Goal: Information Seeking & Learning: Check status

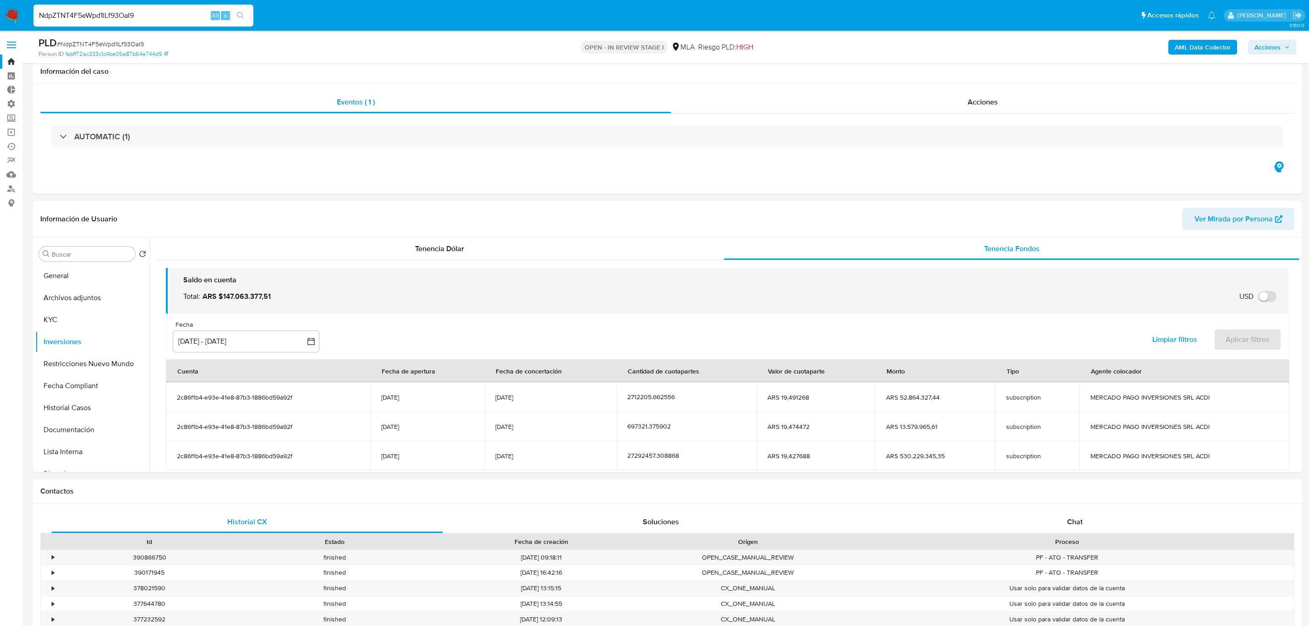
select select "10"
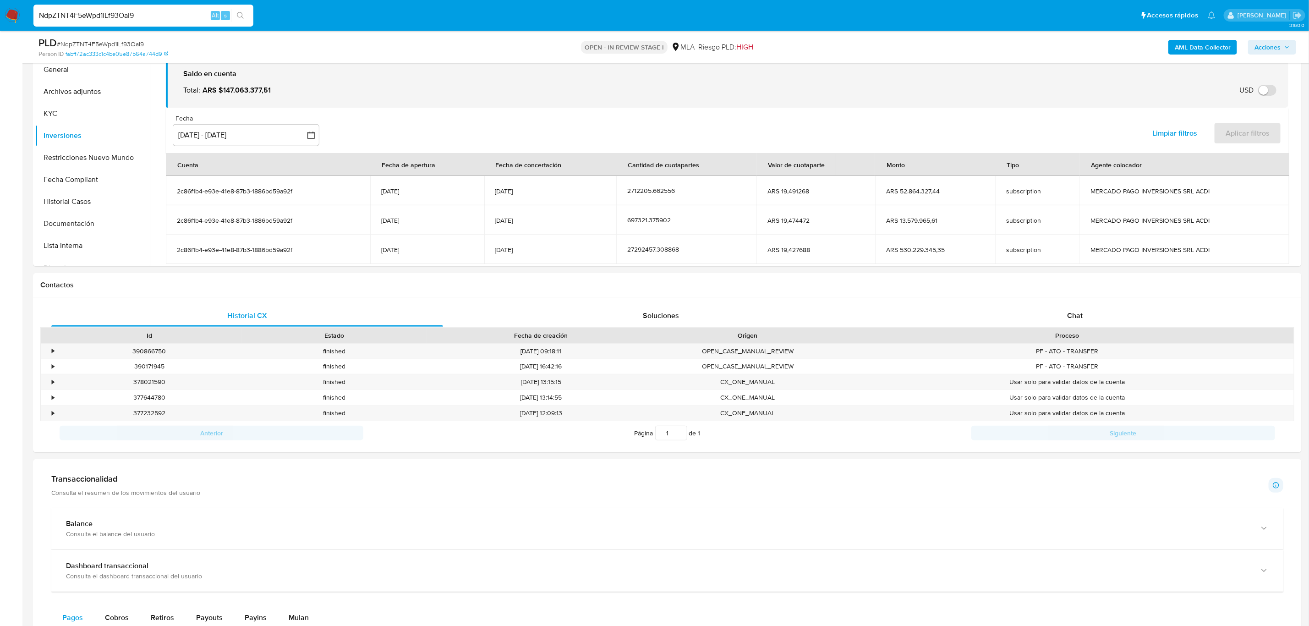
scroll to position [54, 0]
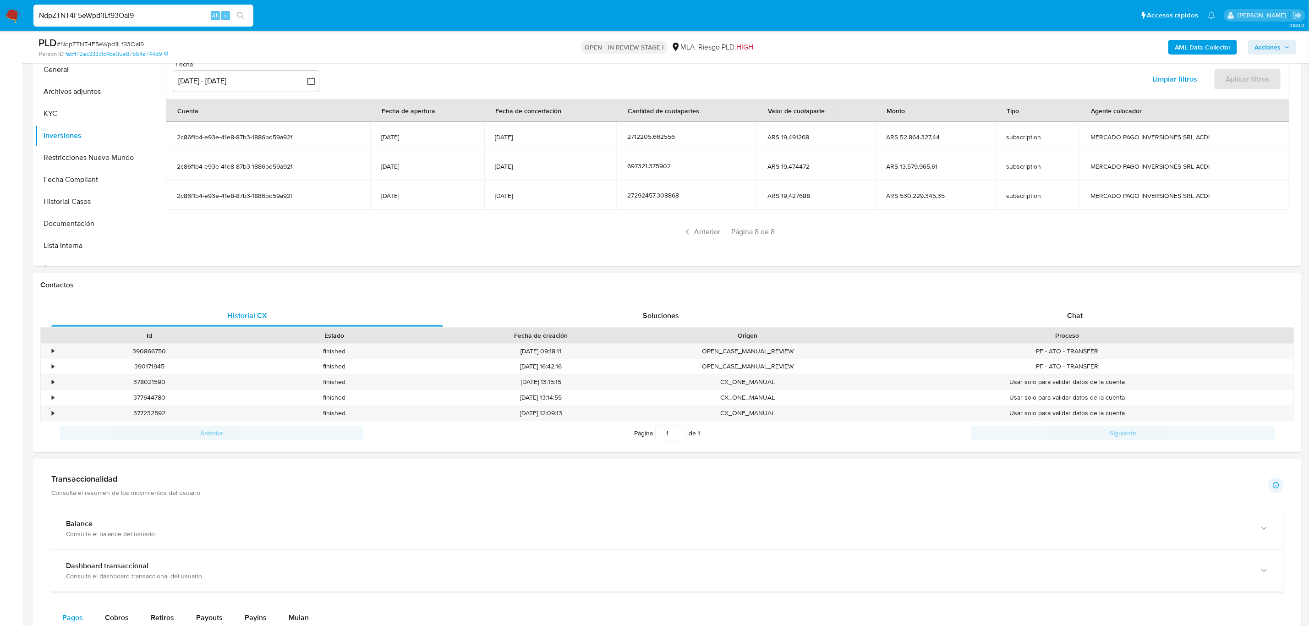
click at [148, 17] on input "NdpZTNT4F5eWpd1lLf93OaI9" at bounding box center [143, 16] width 220 height 12
paste input "43372565"
type input "43372565"
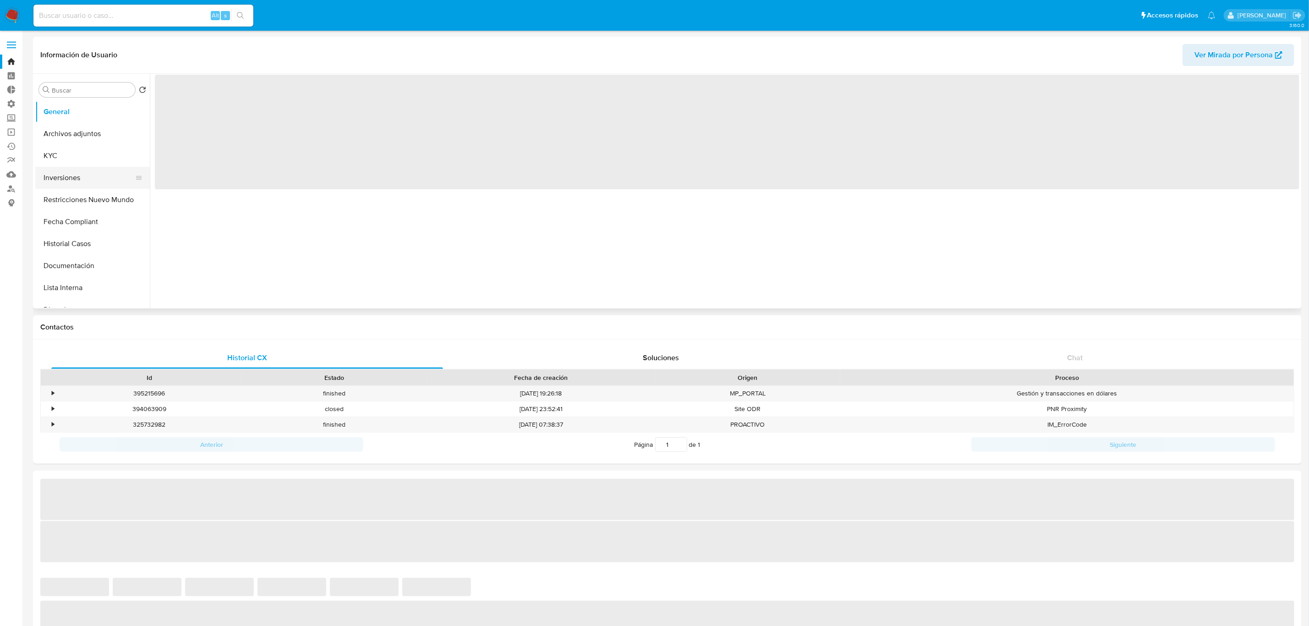
select select "10"
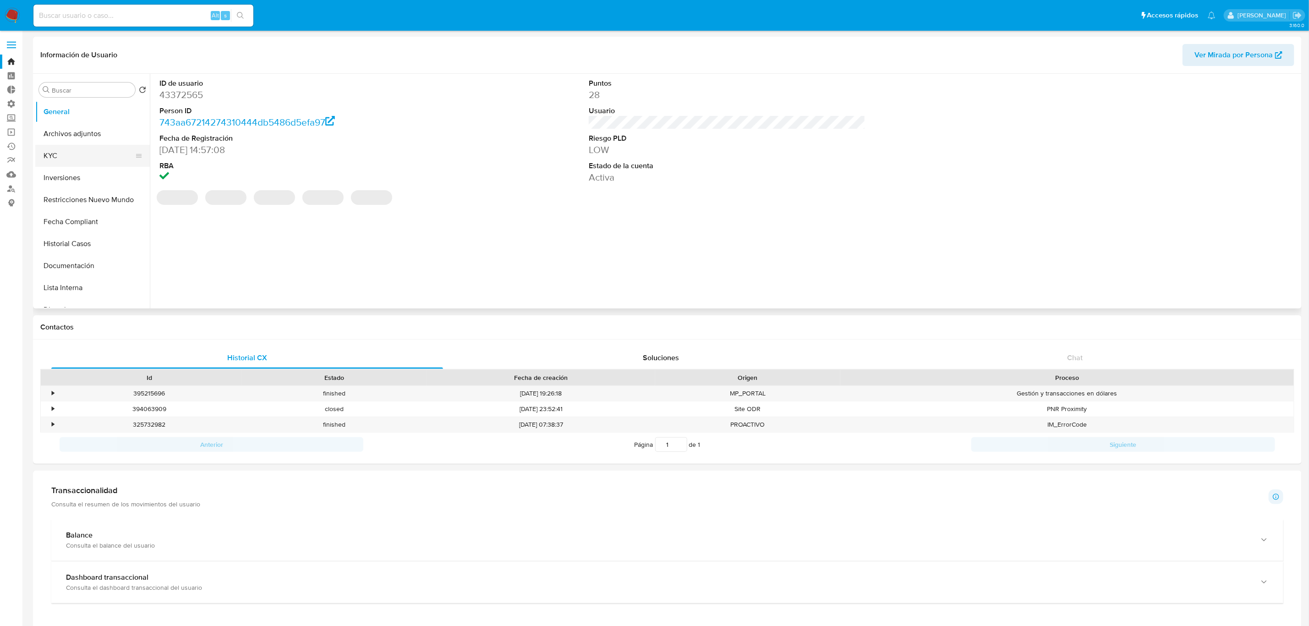
click at [64, 160] on button "KYC" at bounding box center [88, 156] width 107 height 22
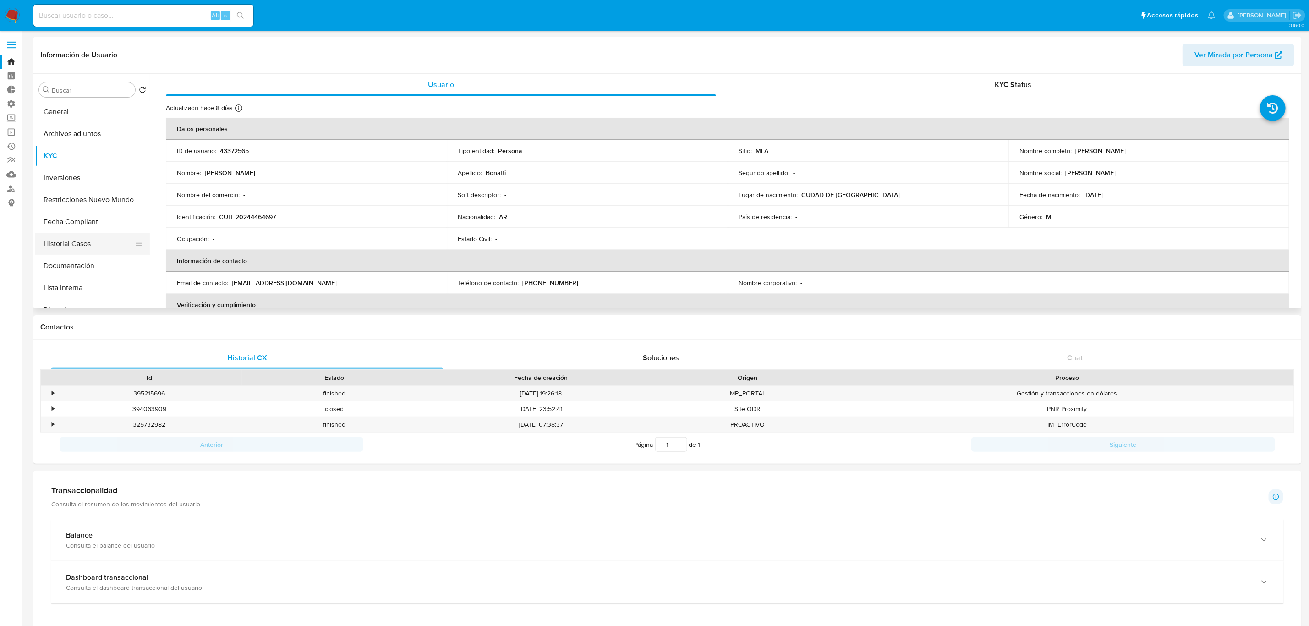
click at [80, 245] on button "Historial Casos" at bounding box center [88, 244] width 107 height 22
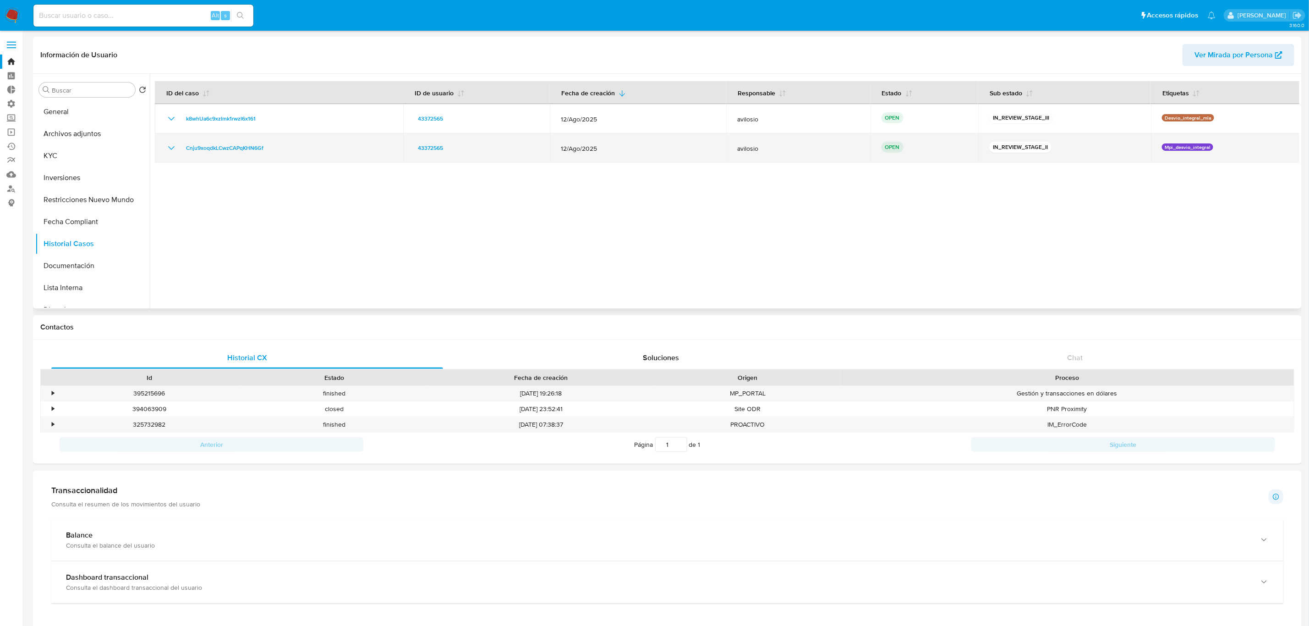
drag, startPoint x: 312, startPoint y: 154, endPoint x: 171, endPoint y: 162, distance: 141.4
click at [176, 154] on td "Cnju9xoqdkLCwzCAPqKHN6Gf" at bounding box center [279, 147] width 248 height 29
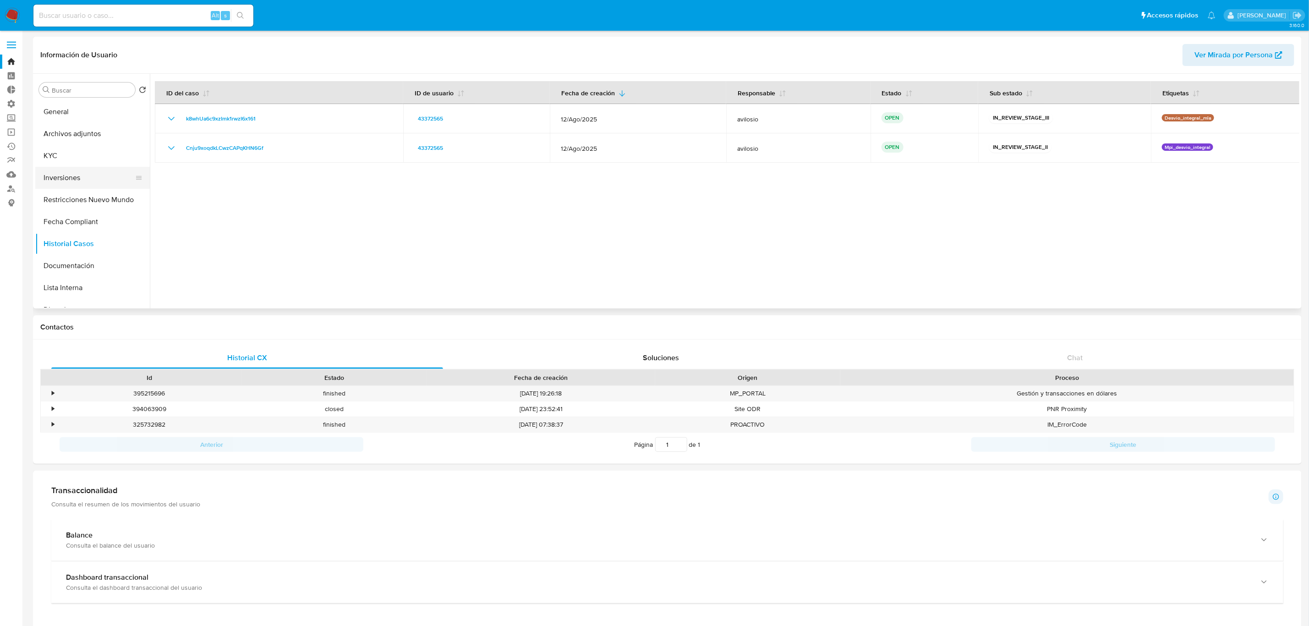
click at [82, 180] on button "Inversiones" at bounding box center [88, 178] width 107 height 22
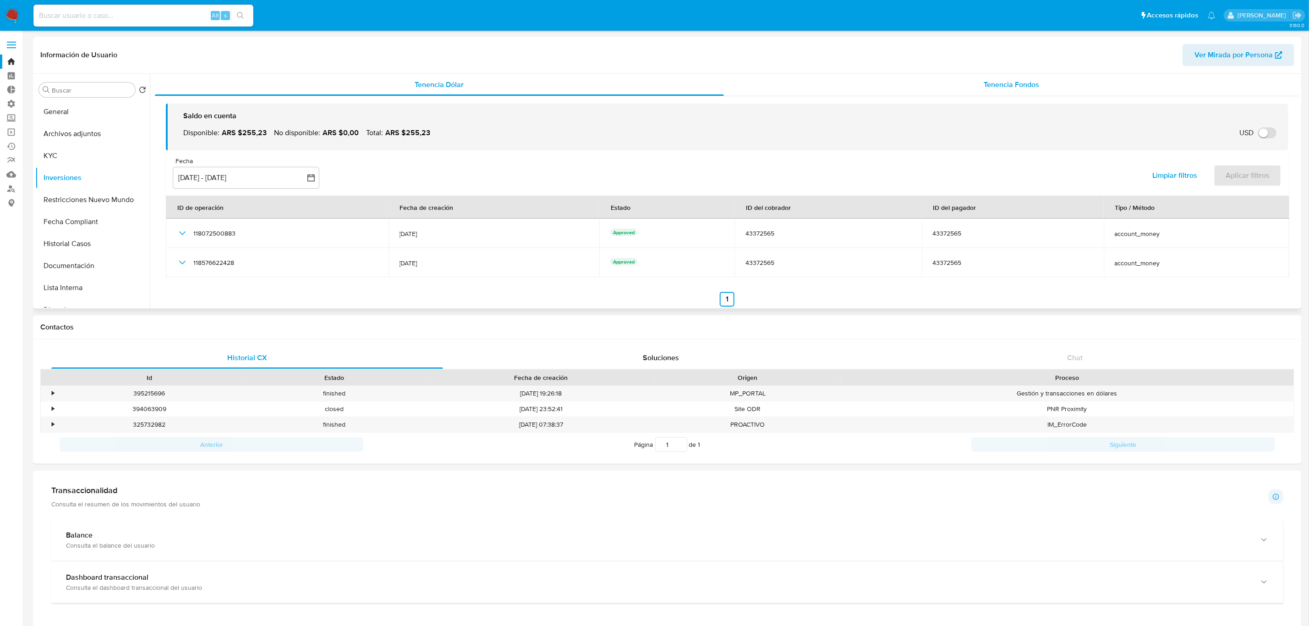
click at [1025, 80] on span "Tenencia Fondos" at bounding box center [1011, 84] width 55 height 11
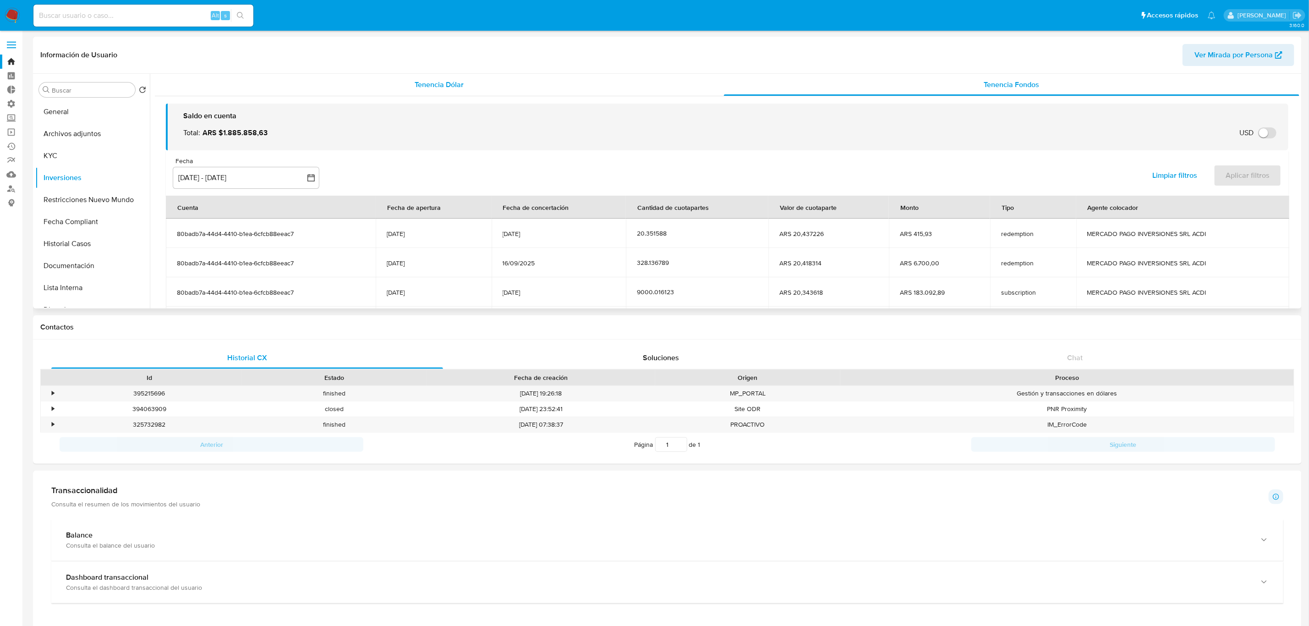
click at [411, 82] on div "Tenencia Dólar" at bounding box center [439, 85] width 569 height 22
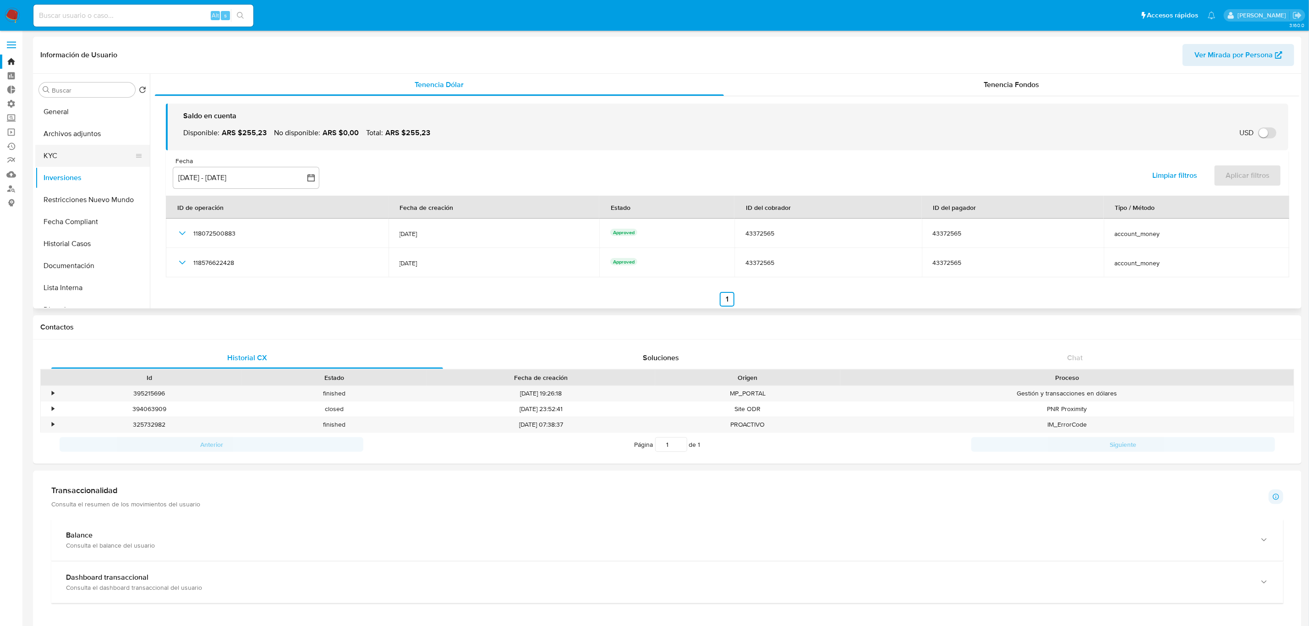
click at [61, 157] on button "KYC" at bounding box center [88, 156] width 107 height 22
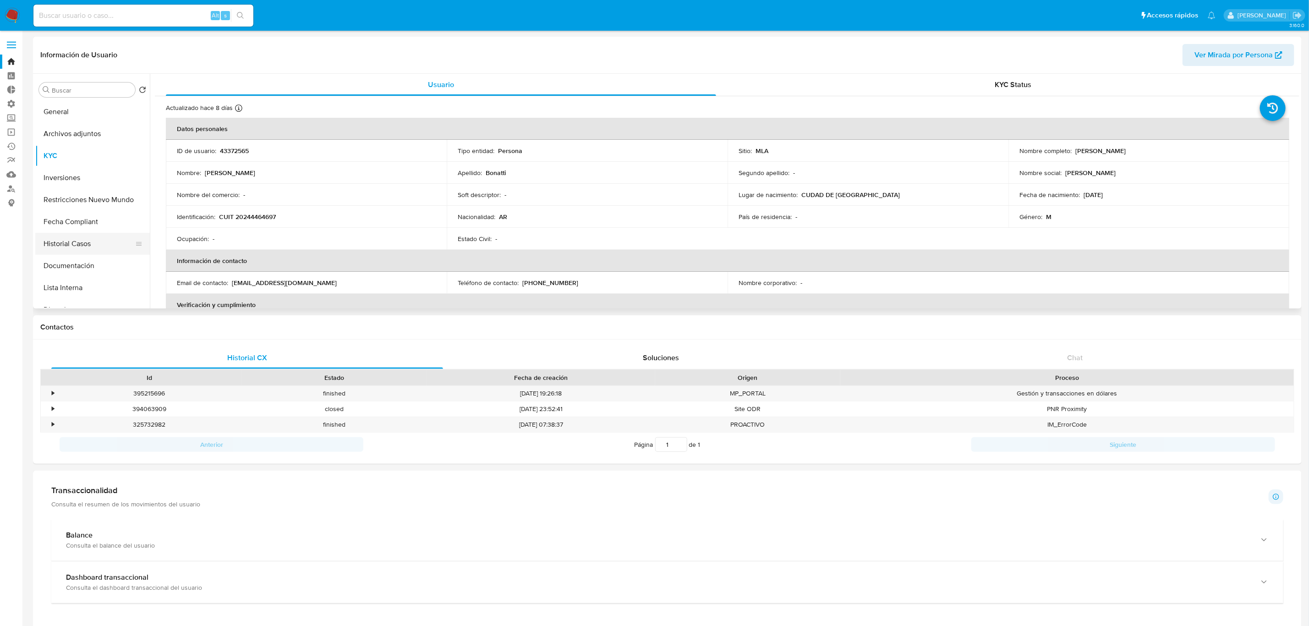
click at [91, 240] on button "Historial Casos" at bounding box center [88, 244] width 107 height 22
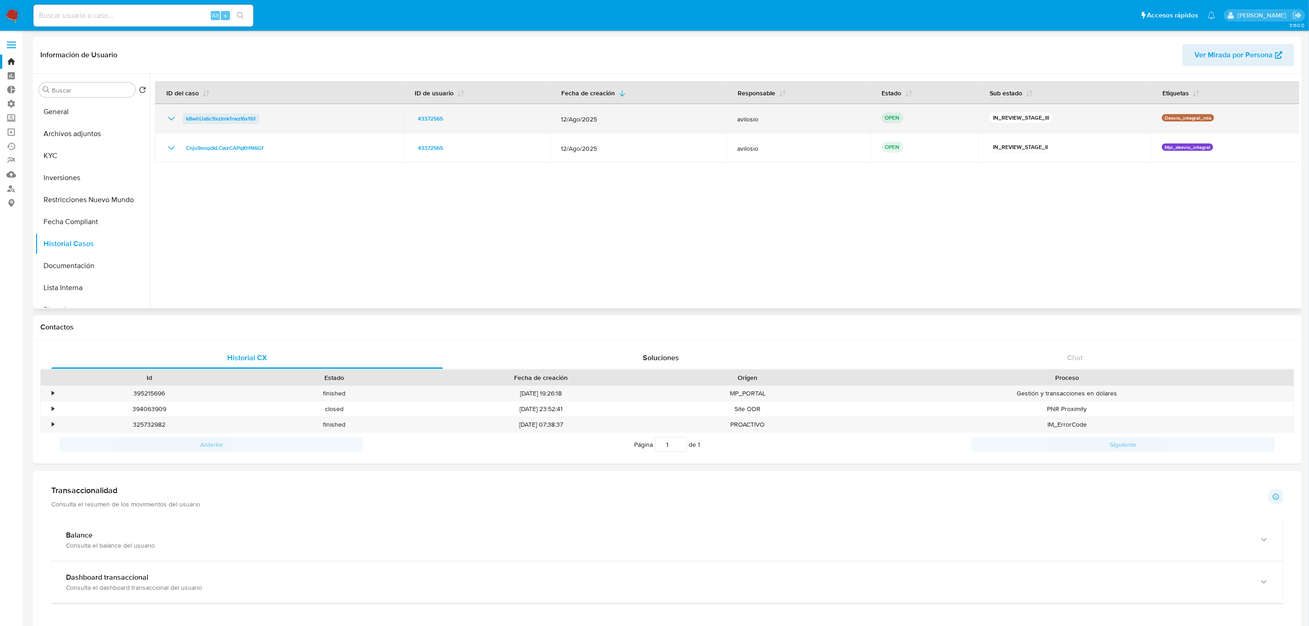
click at [231, 117] on span "k8whUa6c9xzImk1rwzI6x161" at bounding box center [221, 118] width 70 height 11
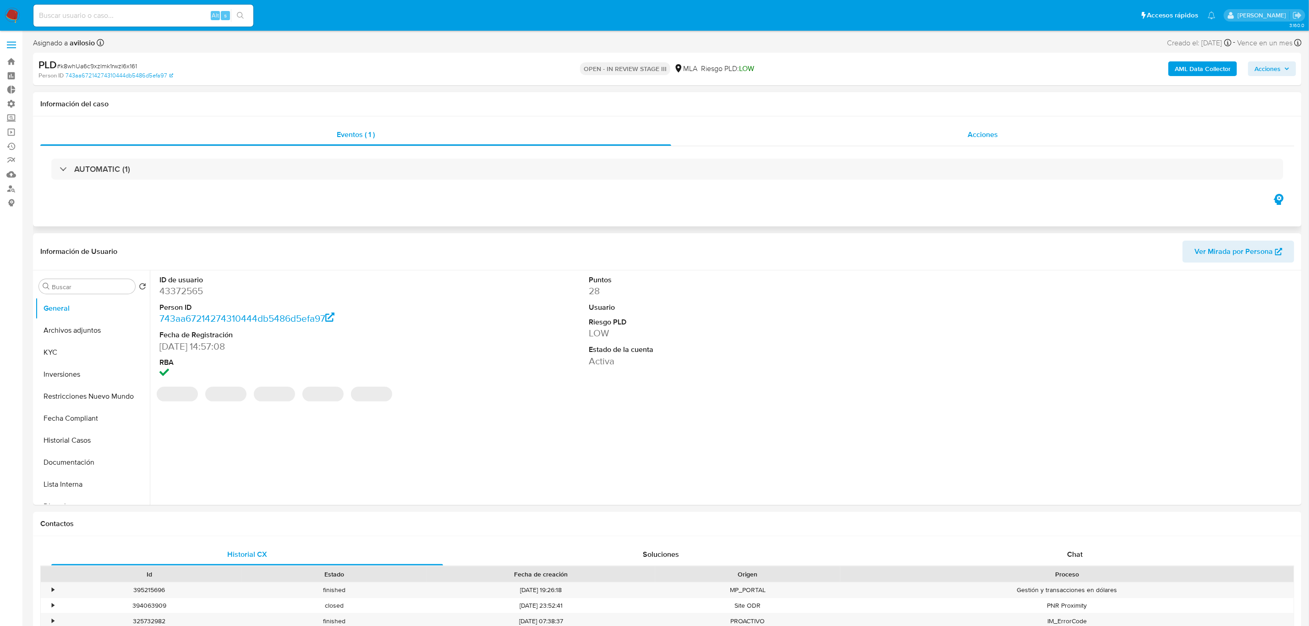
select select "10"
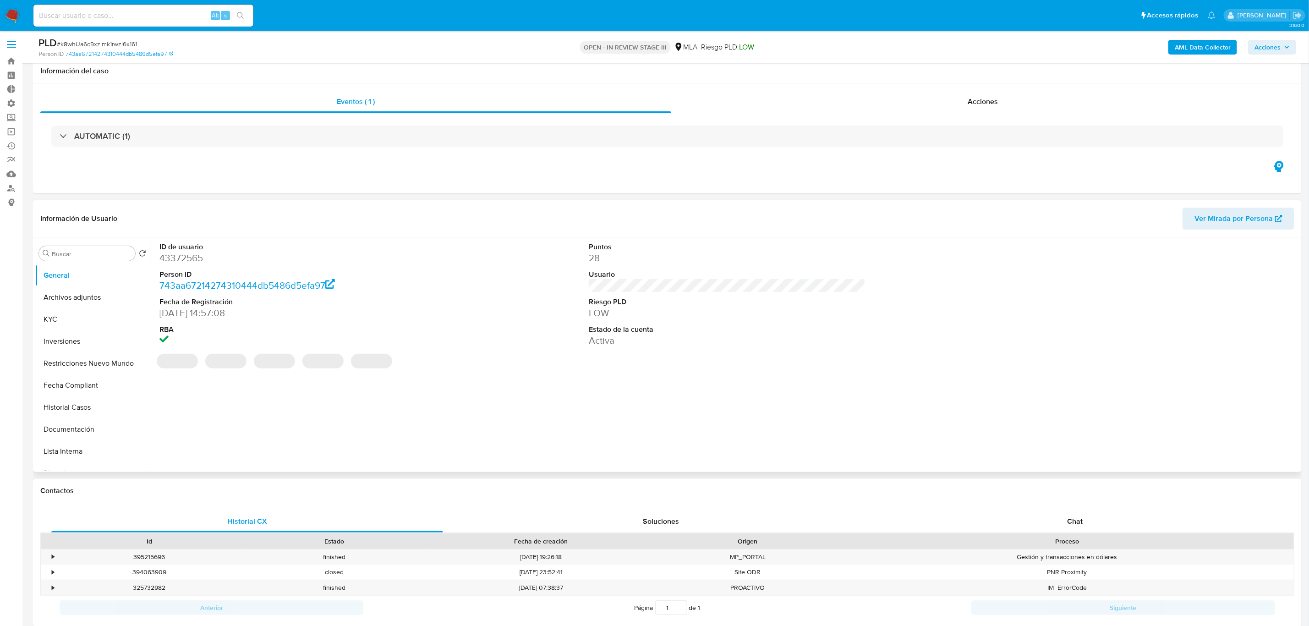
scroll to position [412, 0]
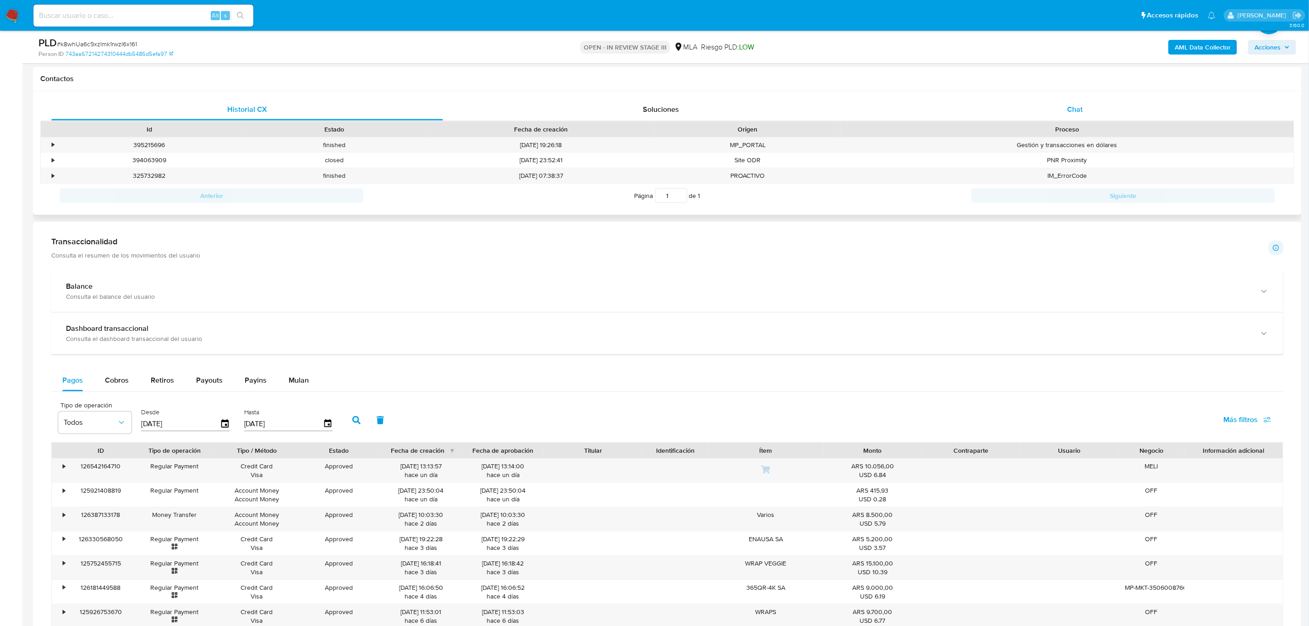
click at [1083, 107] on span "Chat" at bounding box center [1075, 109] width 16 height 11
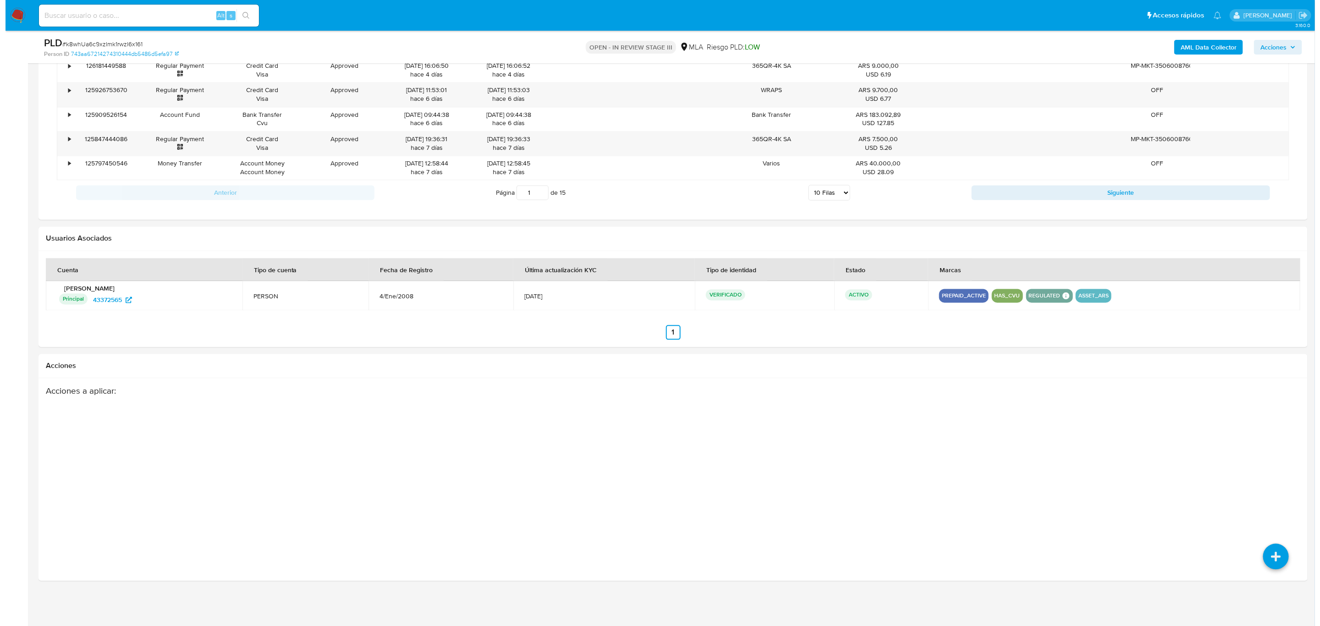
scroll to position [1317, 0]
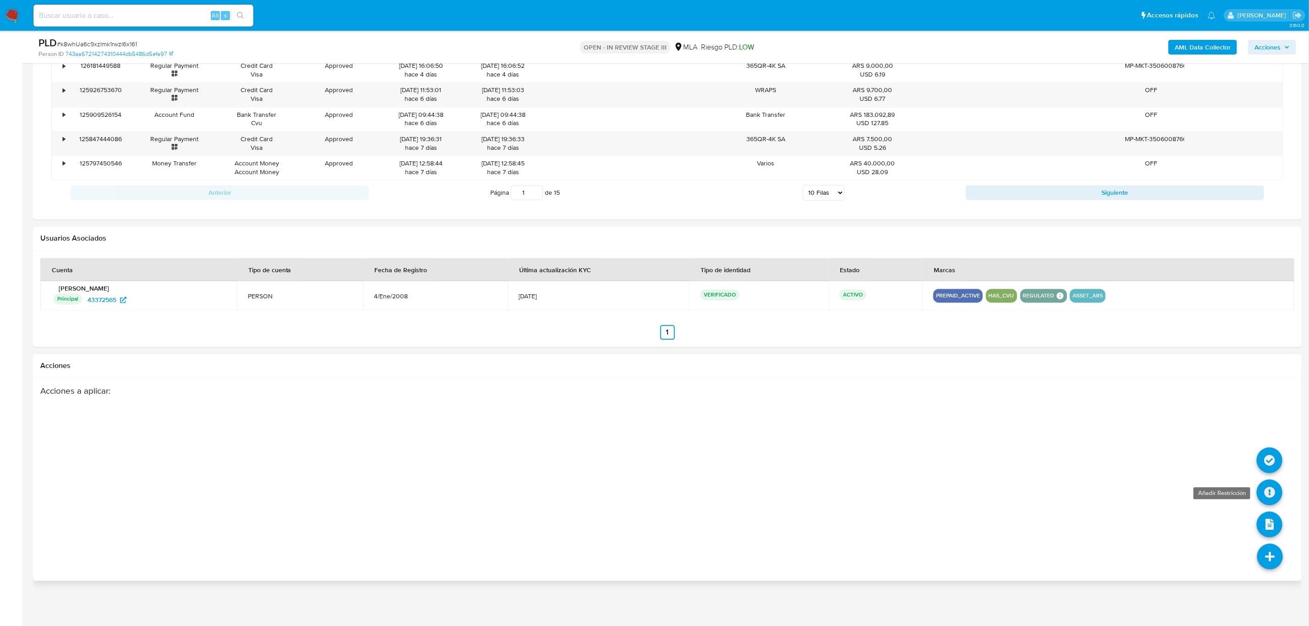
click at [1269, 493] on icon at bounding box center [1270, 492] width 26 height 26
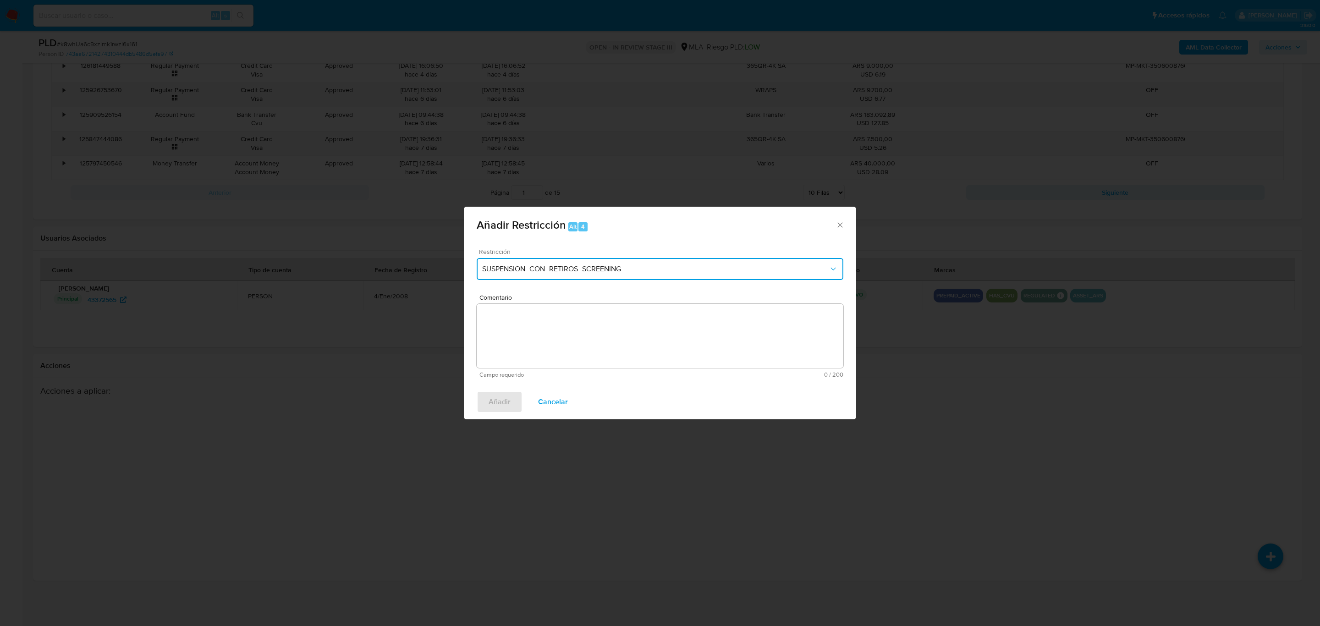
click at [612, 269] on span "SUSPENSION_CON_RETIROS_SCREENING" at bounding box center [655, 268] width 346 height 9
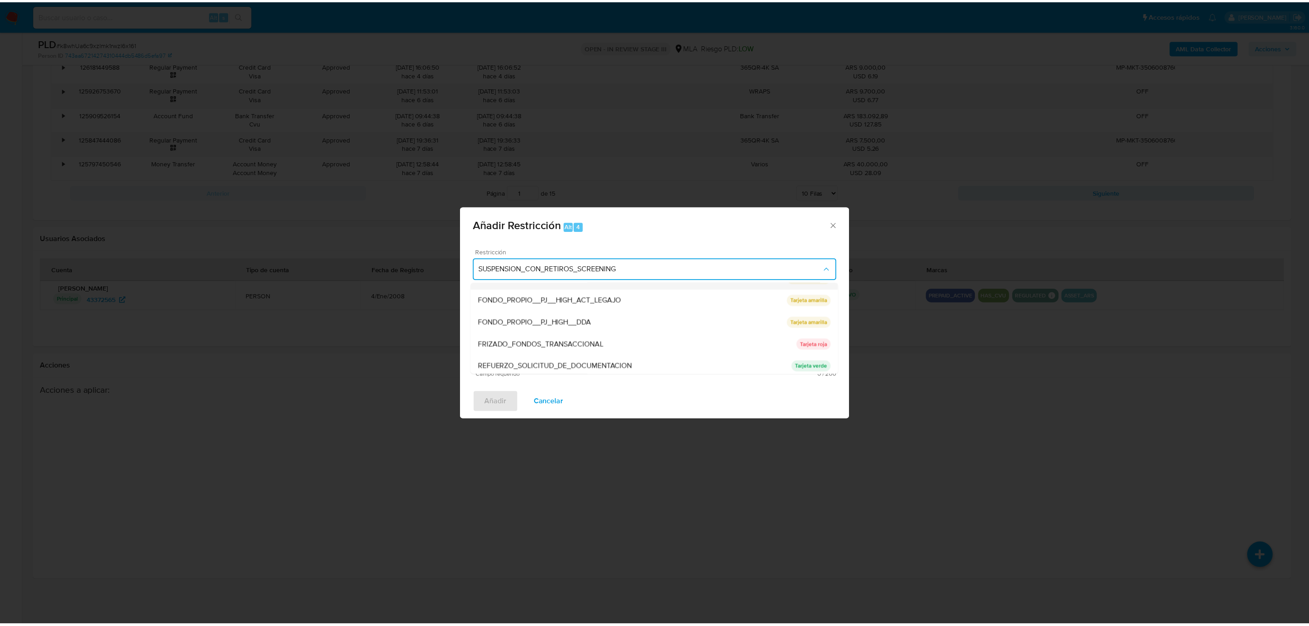
scroll to position [56, 0]
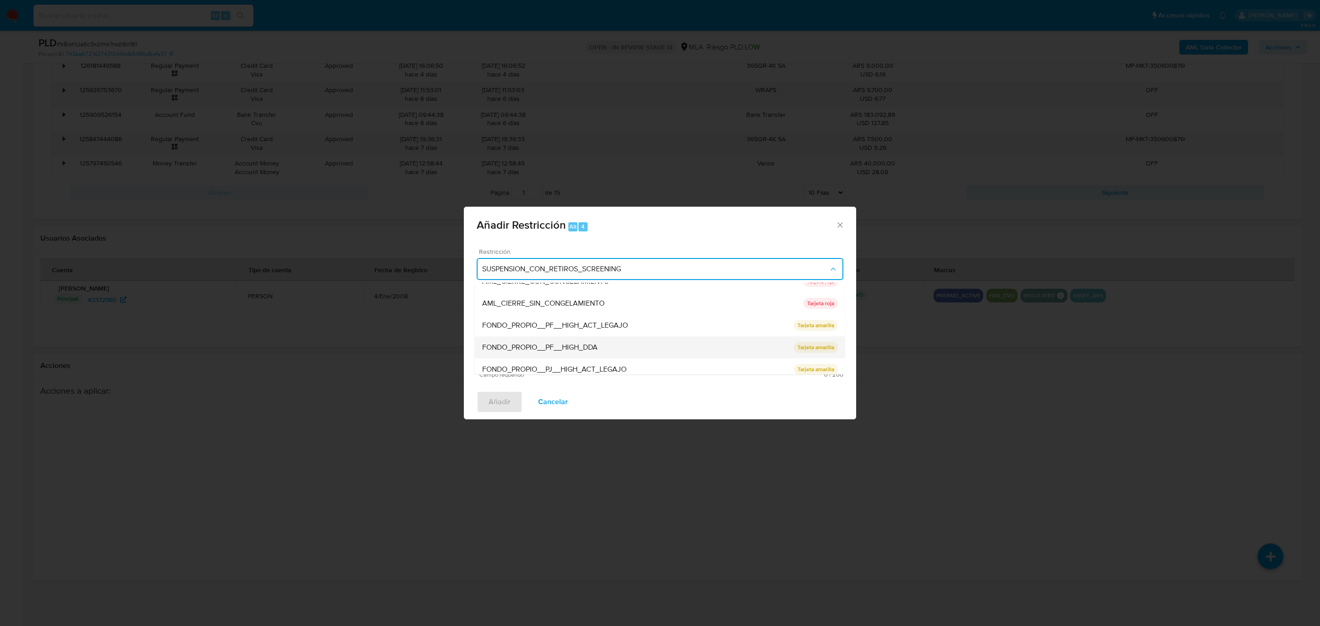
click at [613, 354] on div "FONDO_PROPIO__PF__HIGH_DDA" at bounding box center [638, 347] width 312 height 22
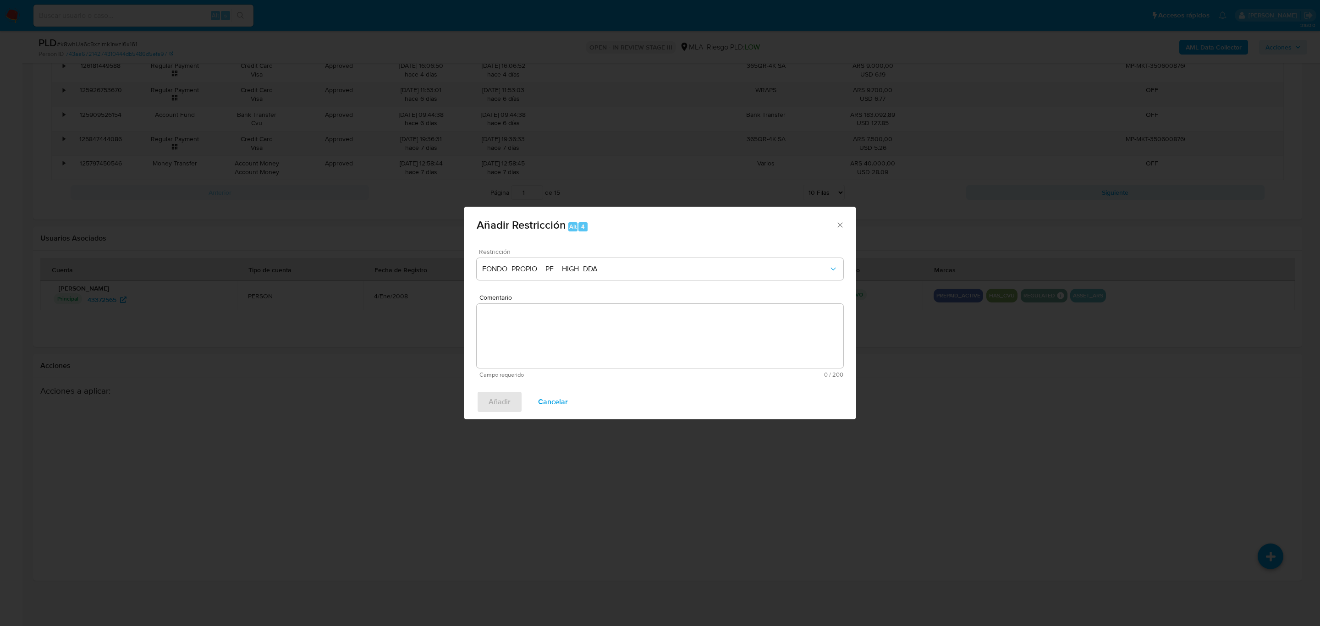
click at [509, 338] on textarea "Comentario" at bounding box center [660, 336] width 367 height 64
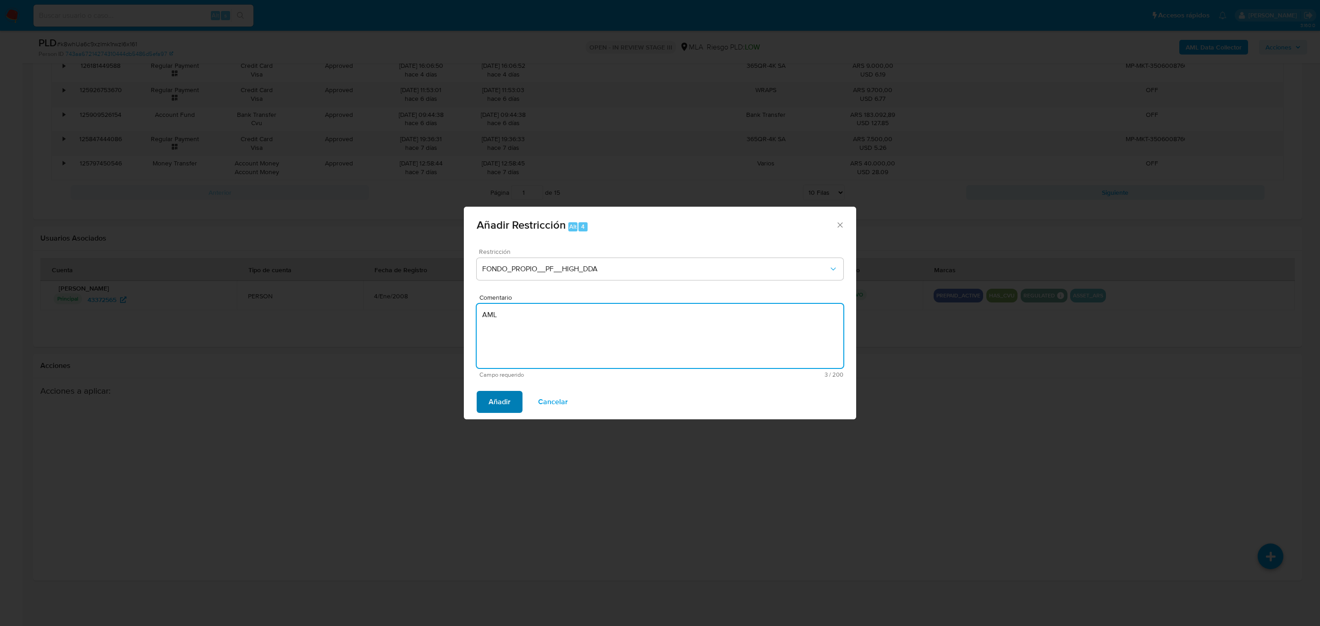
type textarea "AML"
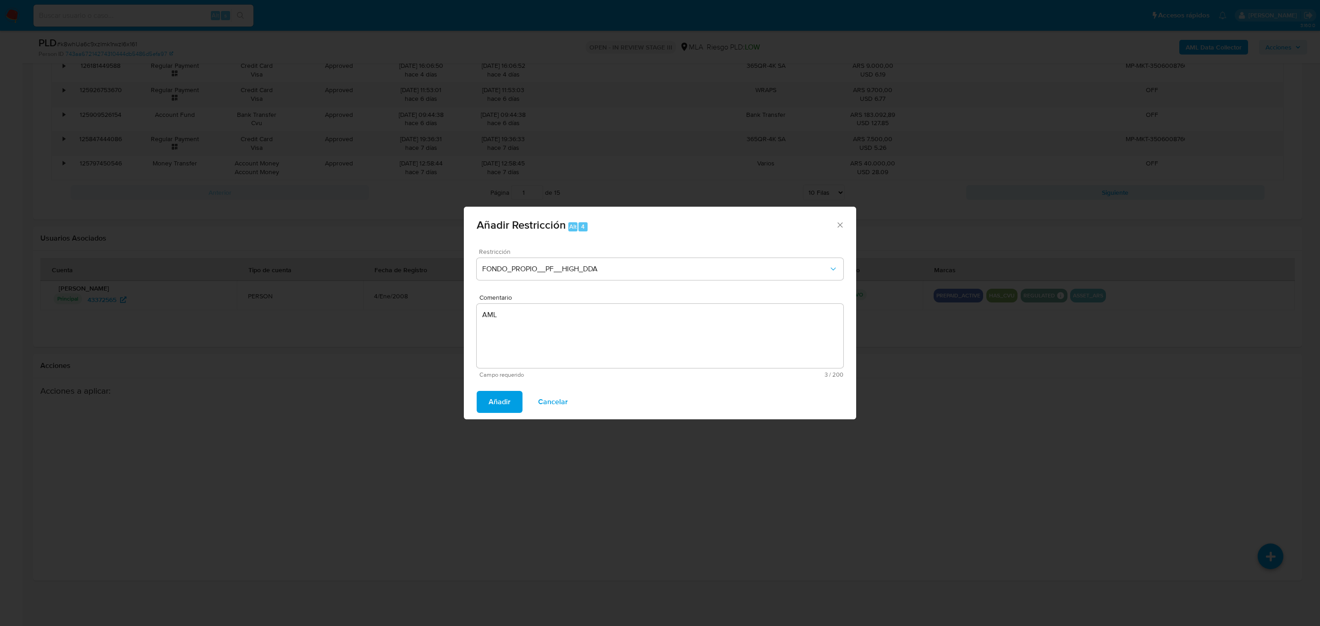
click at [489, 401] on span "Añadir" at bounding box center [500, 402] width 22 height 20
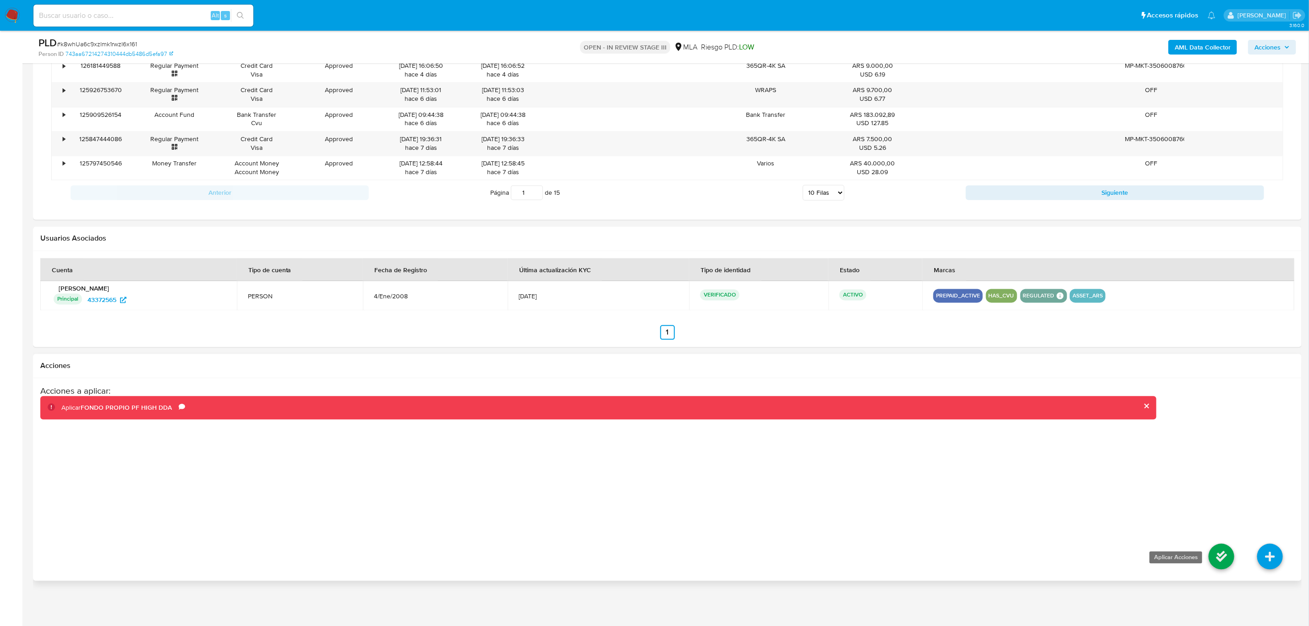
click at [1221, 559] on icon at bounding box center [1222, 557] width 26 height 26
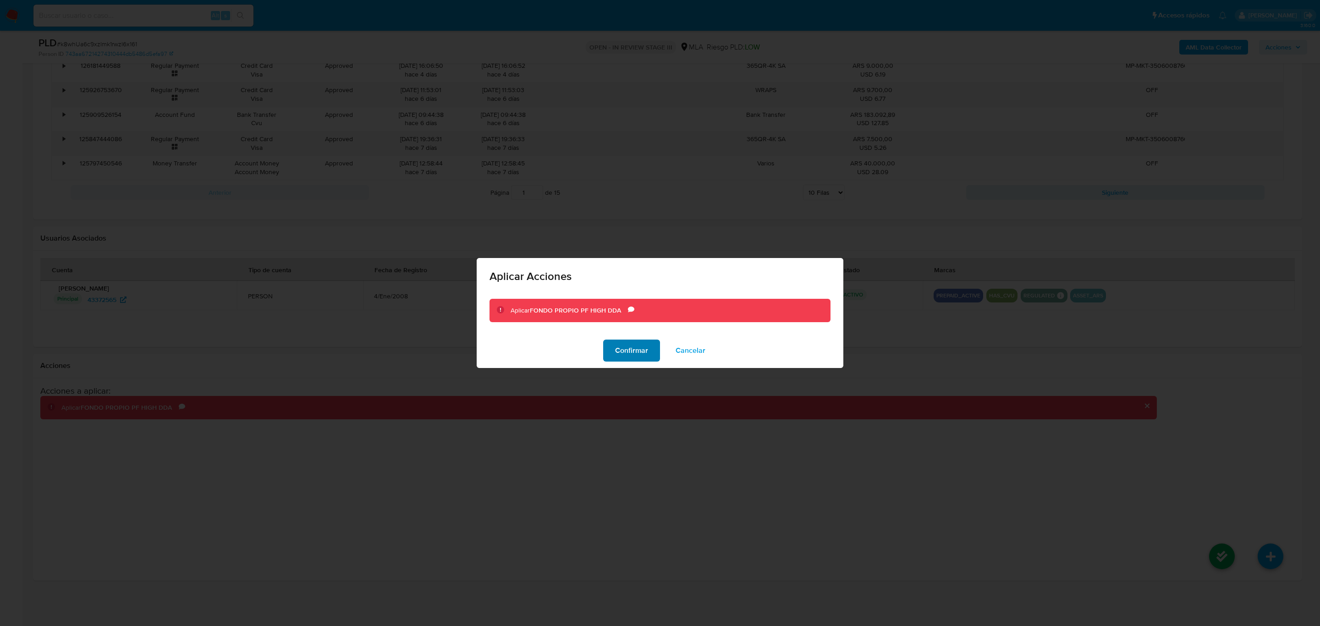
click at [622, 346] on span "Confirmar" at bounding box center [631, 351] width 33 height 20
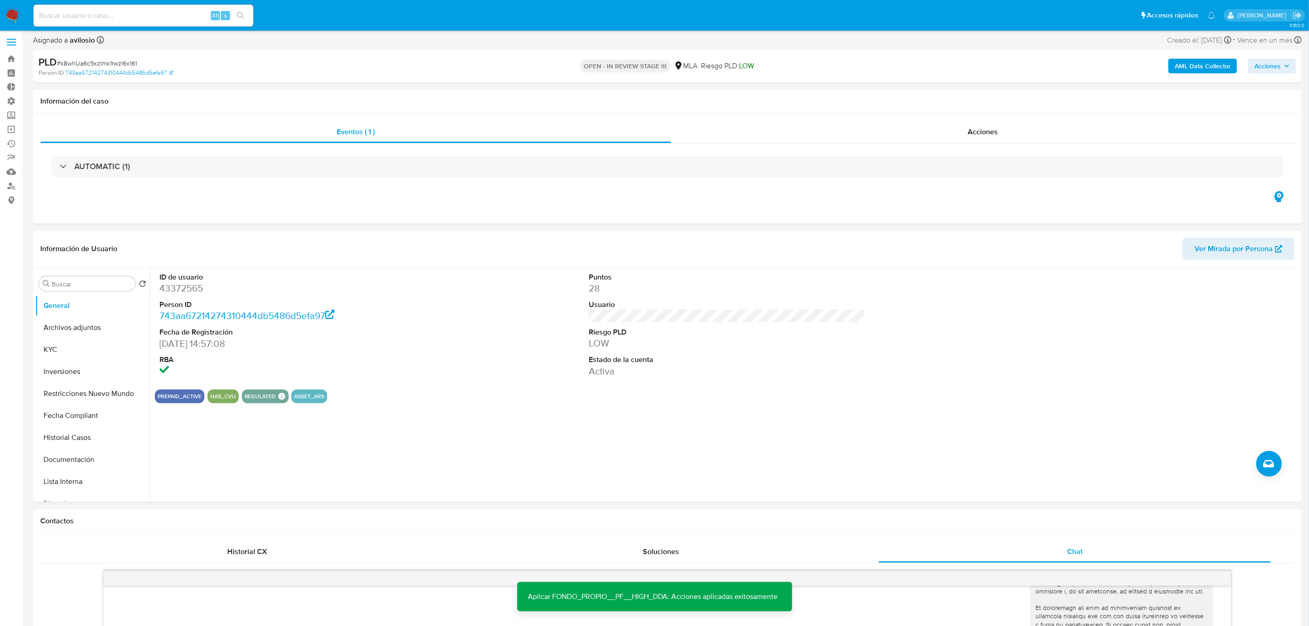
scroll to position [0, 0]
click at [62, 349] on button "KYC" at bounding box center [88, 352] width 107 height 22
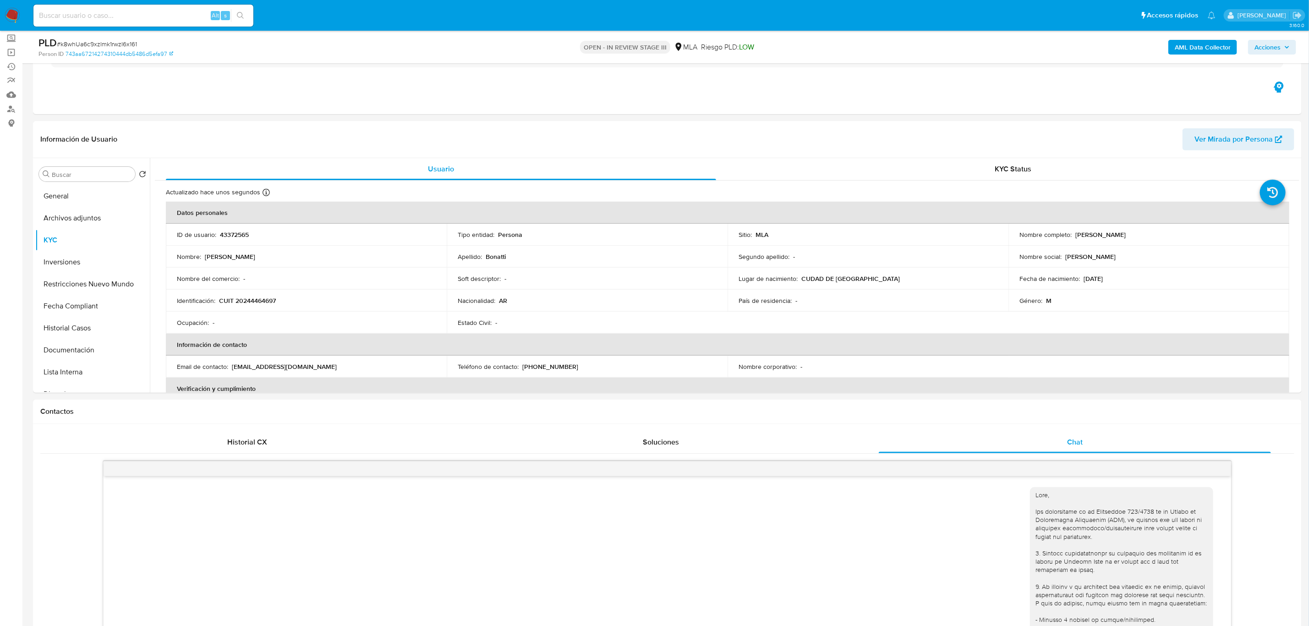
click at [35, 229] on button "KYC" at bounding box center [92, 240] width 115 height 22
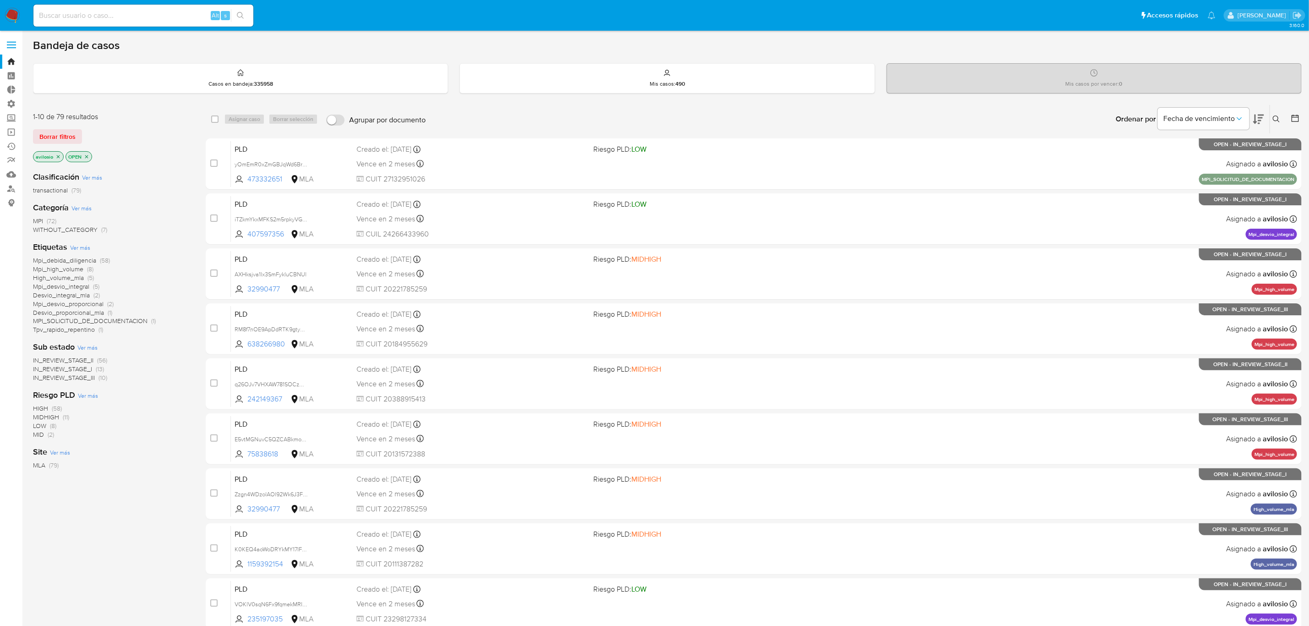
click at [39, 219] on span "MPI" at bounding box center [38, 220] width 10 height 9
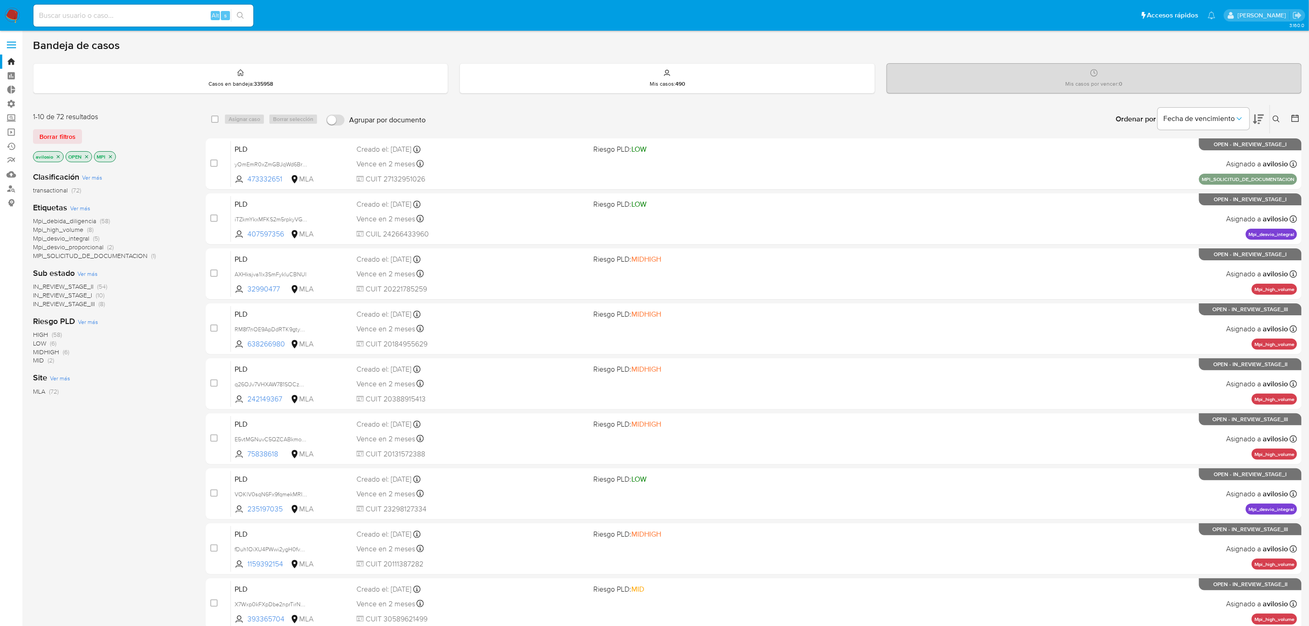
click at [87, 158] on icon "close-filter" at bounding box center [86, 156] width 5 height 5
click at [58, 155] on icon "close-filter" at bounding box center [57, 156] width 5 height 5
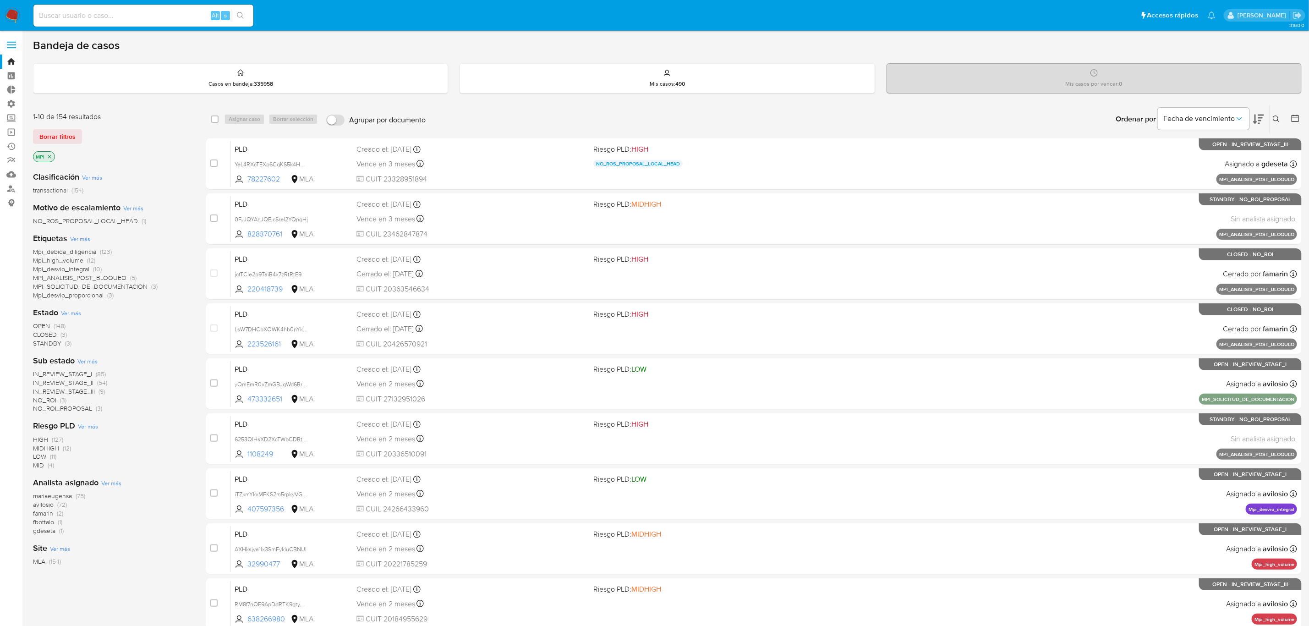
click at [39, 333] on span "CLOSED" at bounding box center [45, 334] width 24 height 9
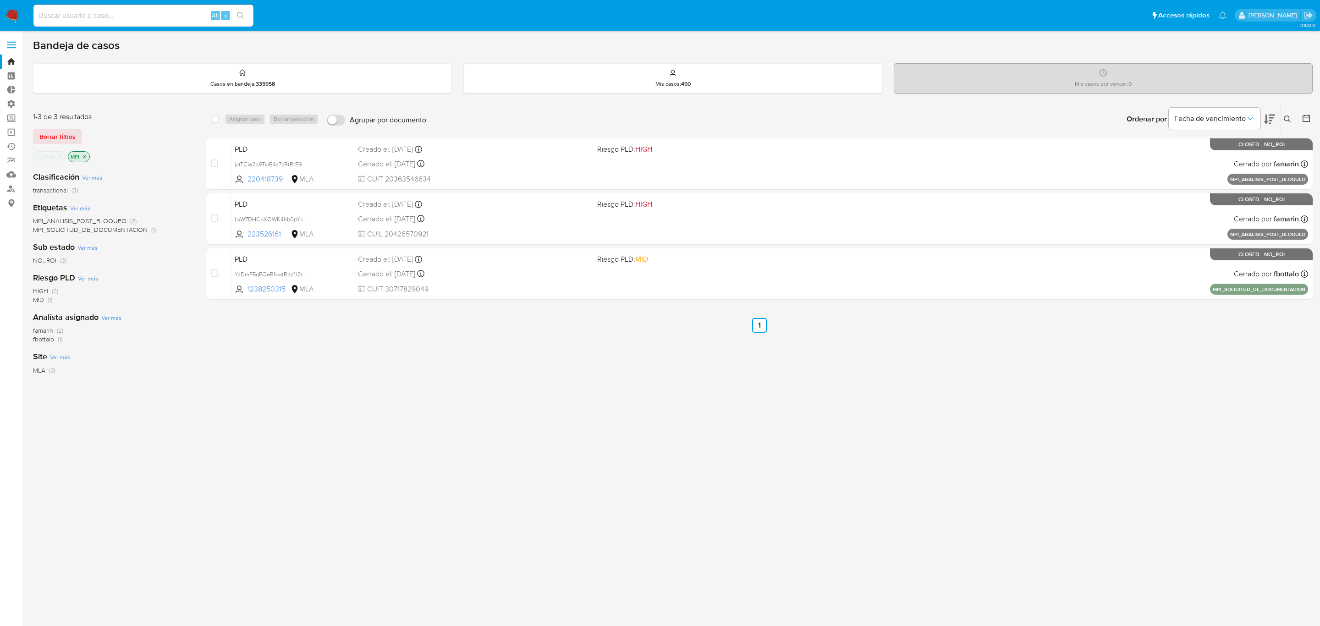
click at [64, 157] on p "CLOSED" at bounding box center [49, 157] width 32 height 10
click at [62, 155] on icon "close-filter" at bounding box center [60, 156] width 5 height 5
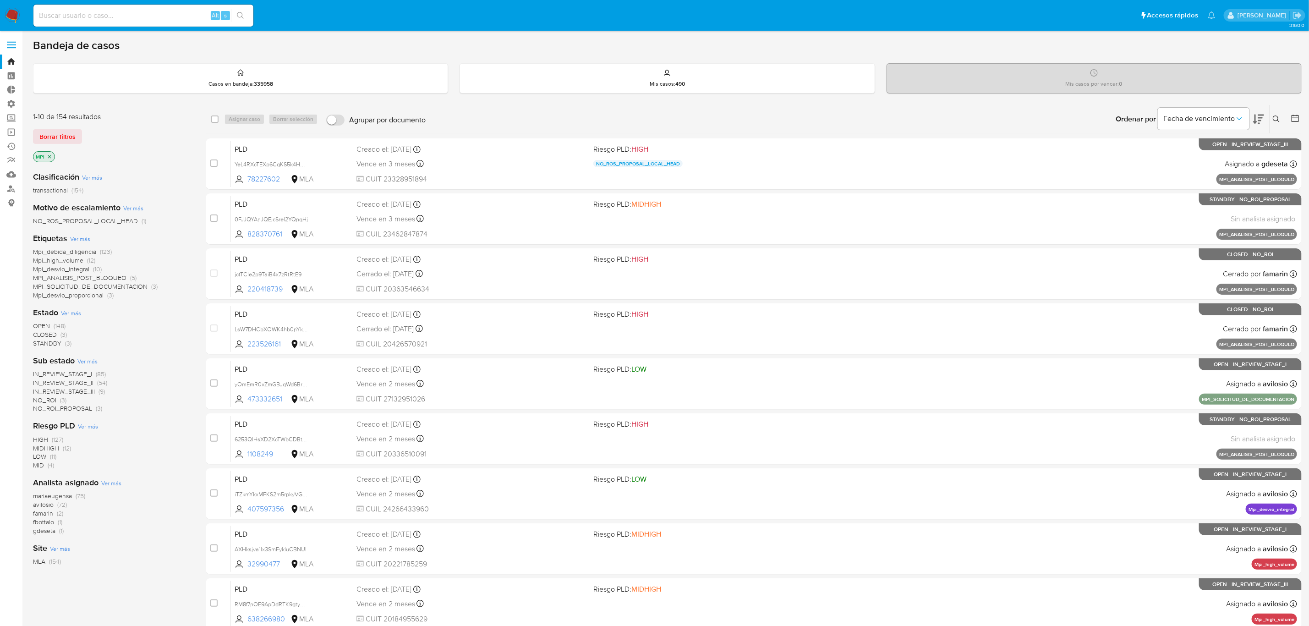
click at [7, 14] on img at bounding box center [13, 16] width 16 height 16
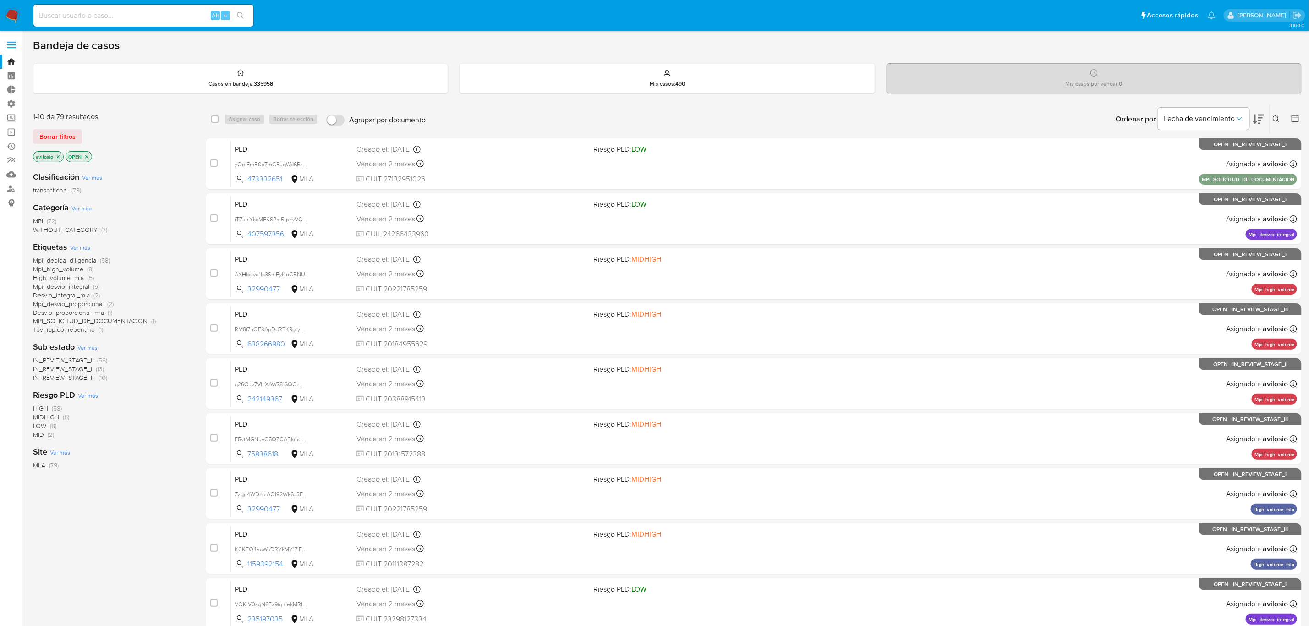
click at [90, 160] on p "OPEN" at bounding box center [79, 157] width 26 height 10
click at [90, 154] on p "OPEN" at bounding box center [79, 157] width 26 height 10
click at [88, 154] on icon "close-filter" at bounding box center [86, 156] width 5 height 5
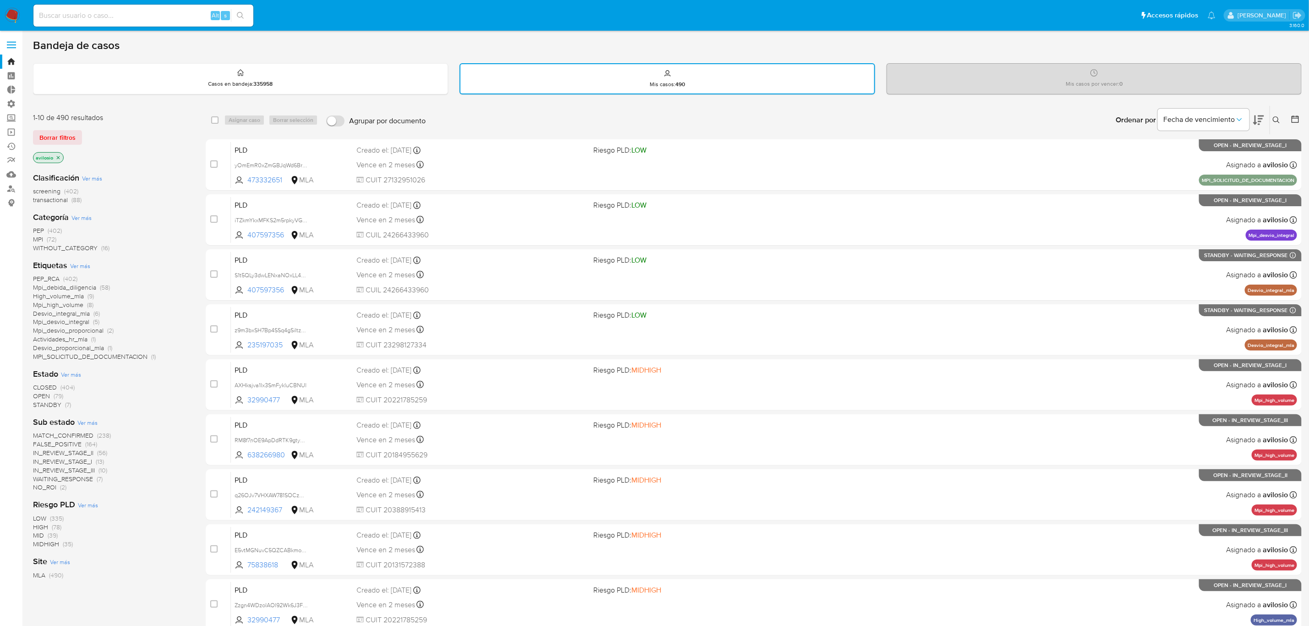
click at [85, 433] on span "MATCH_CONFIRMED" at bounding box center [63, 435] width 60 height 9
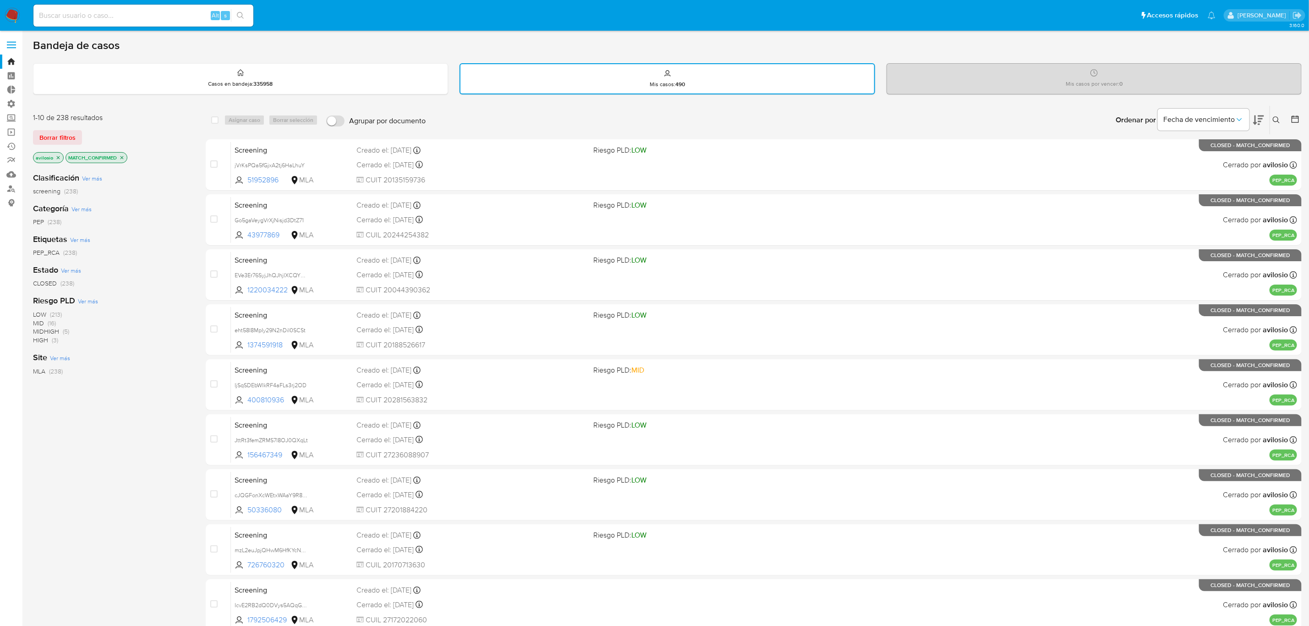
click at [125, 158] on icon "close-filter" at bounding box center [121, 157] width 5 height 5
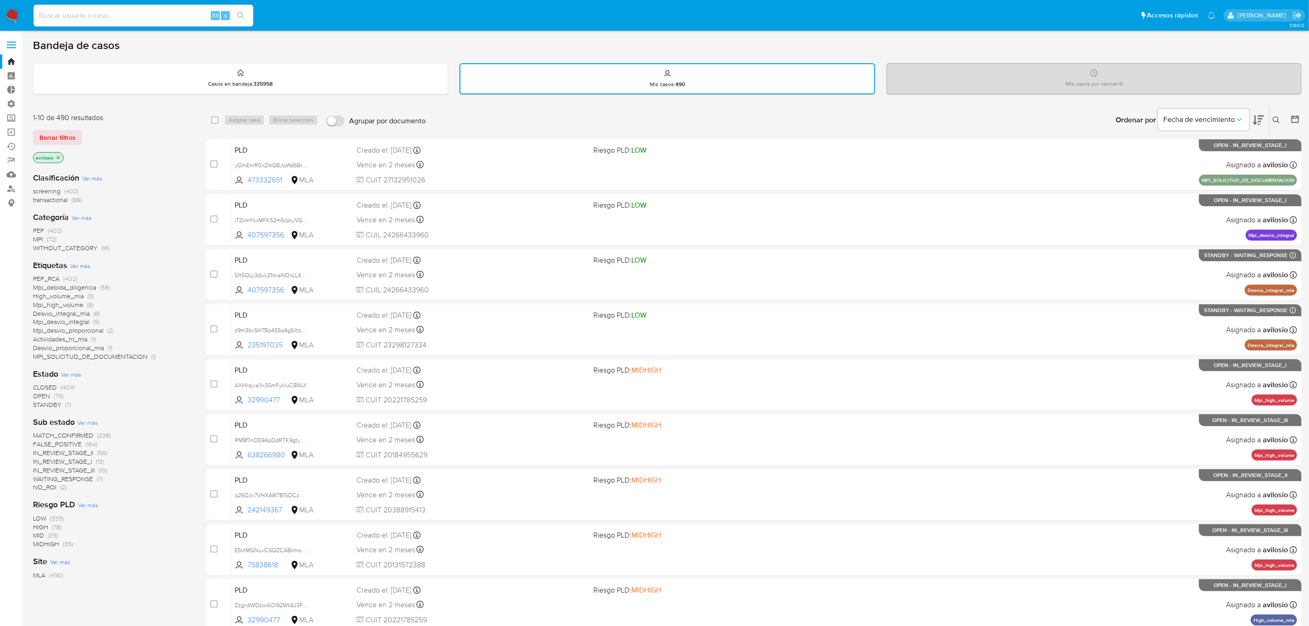
click at [84, 262] on span "Ver más" at bounding box center [80, 266] width 20 height 8
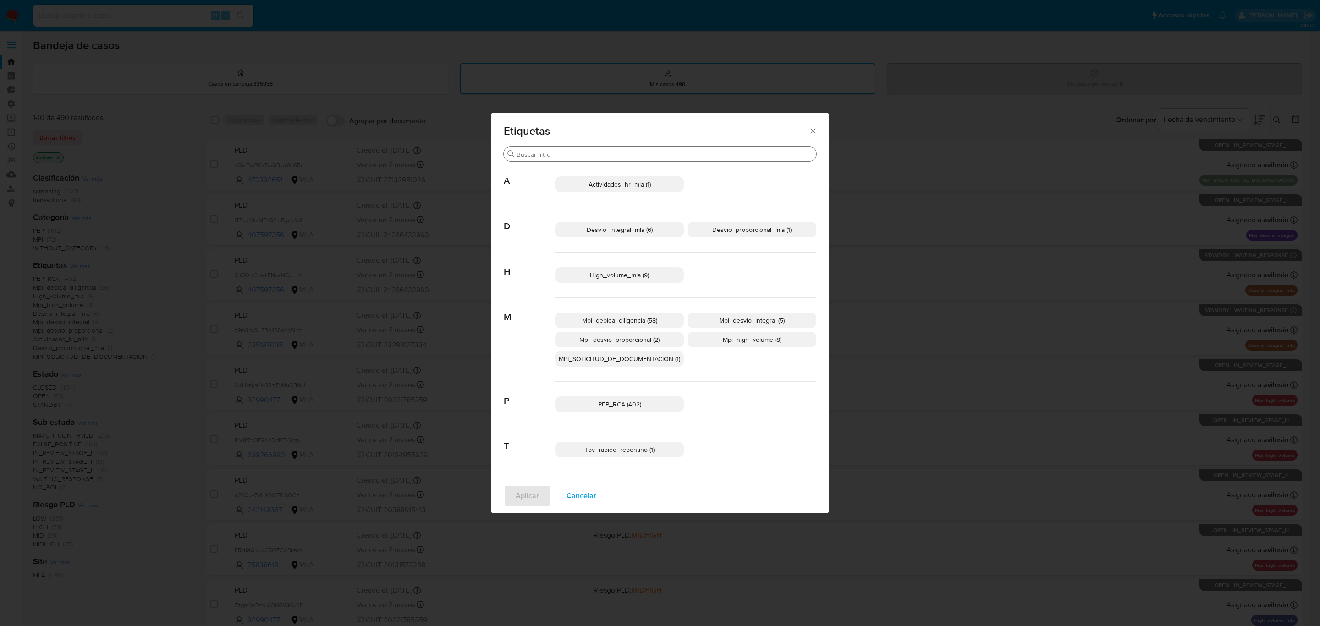
click at [546, 150] on input "Buscar" at bounding box center [665, 154] width 296 height 8
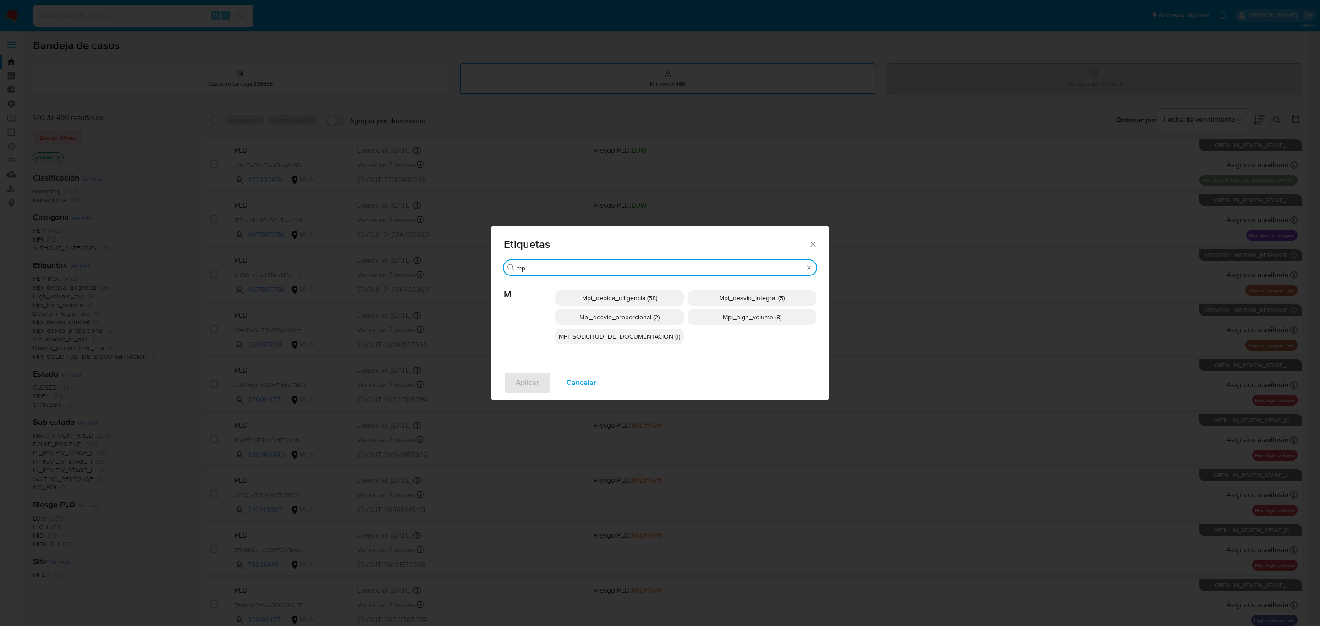
type input "mpi"
click at [818, 240] on icon "Cerrar" at bounding box center [812, 244] width 9 height 9
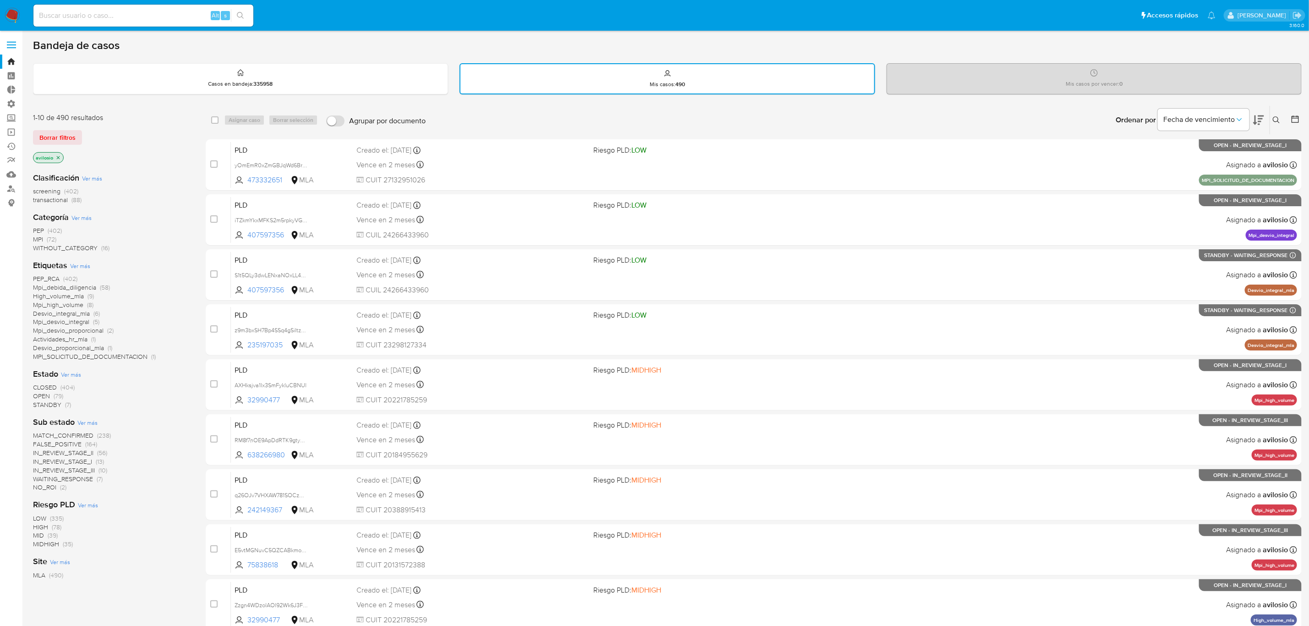
click at [57, 159] on p "avilosio" at bounding box center [48, 158] width 30 height 10
click at [60, 157] on icon "close-filter" at bounding box center [57, 157] width 5 height 5
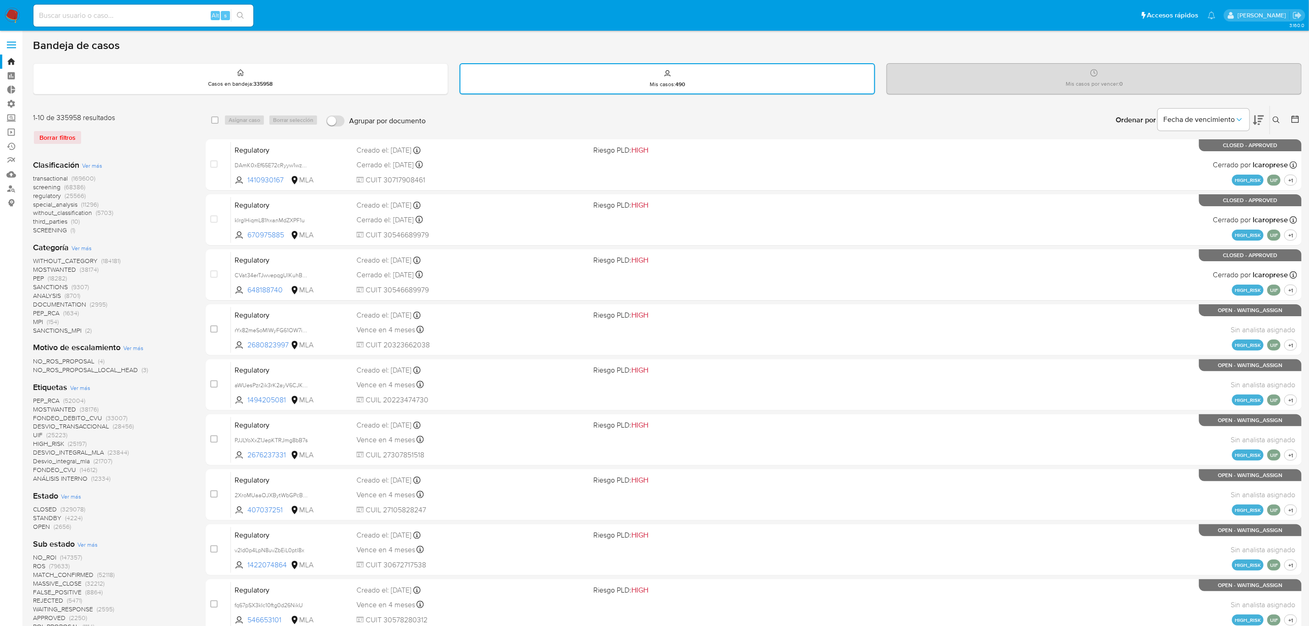
click at [69, 329] on span "SANCTIONS_MPI" at bounding box center [57, 330] width 49 height 9
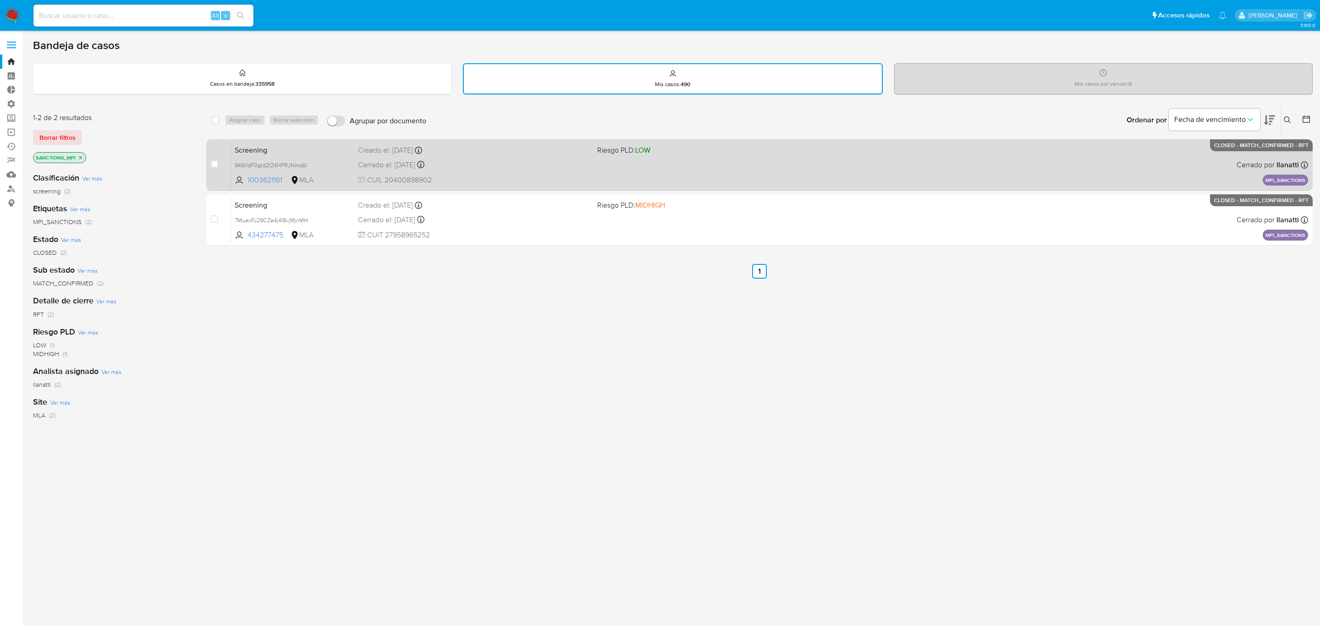
click at [267, 147] on span "Screening" at bounding box center [293, 149] width 116 height 12
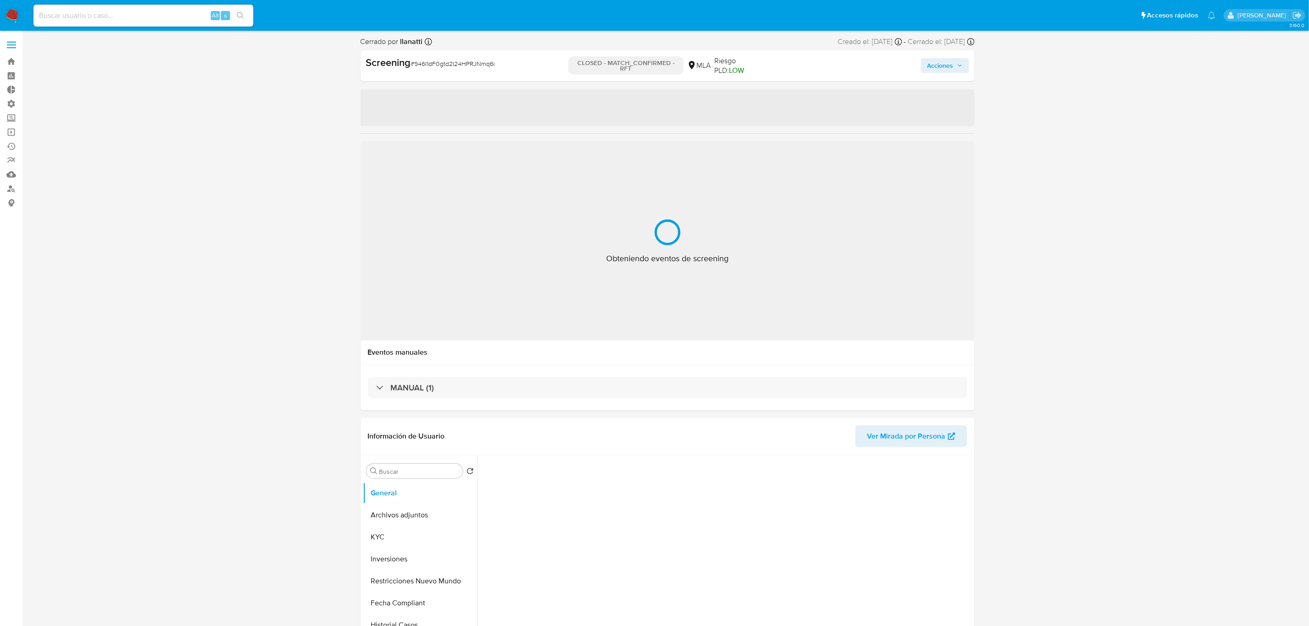
select select "10"
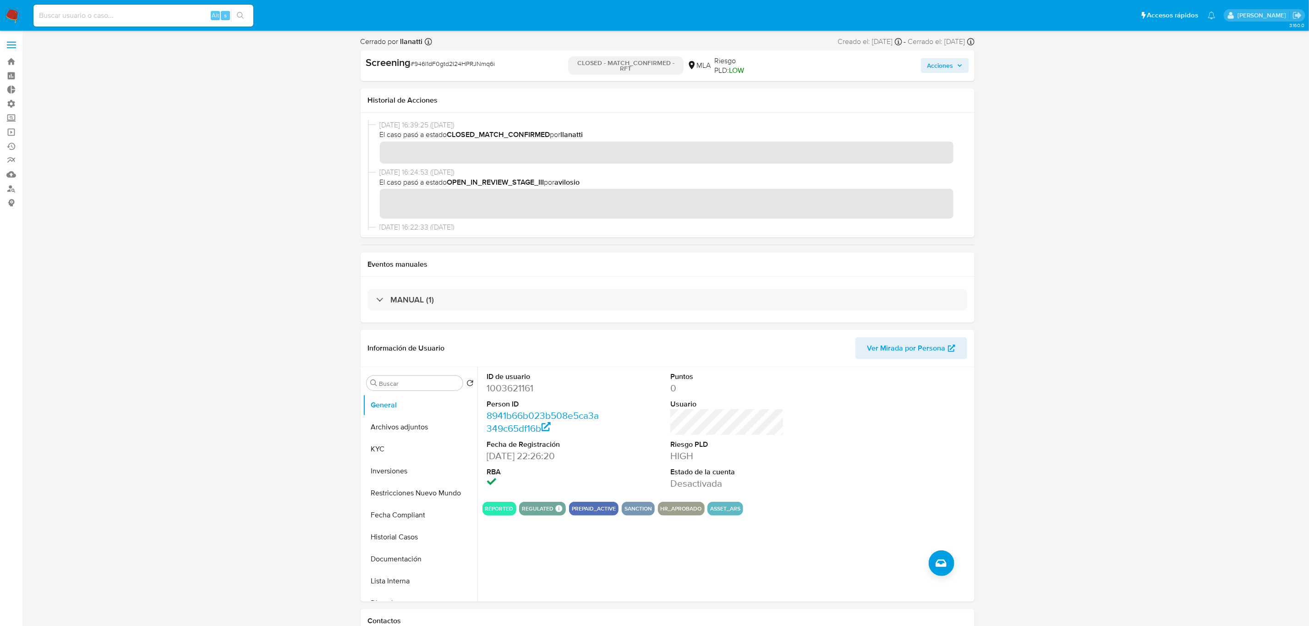
click at [455, 65] on span "# 946I1dF0gtd2I24HPRJNmq6i" at bounding box center [453, 63] width 84 height 9
copy span "946I1dF0gtd2I24HPRJNmq6i"
click at [952, 68] on span "Acciones" at bounding box center [941, 65] width 26 height 15
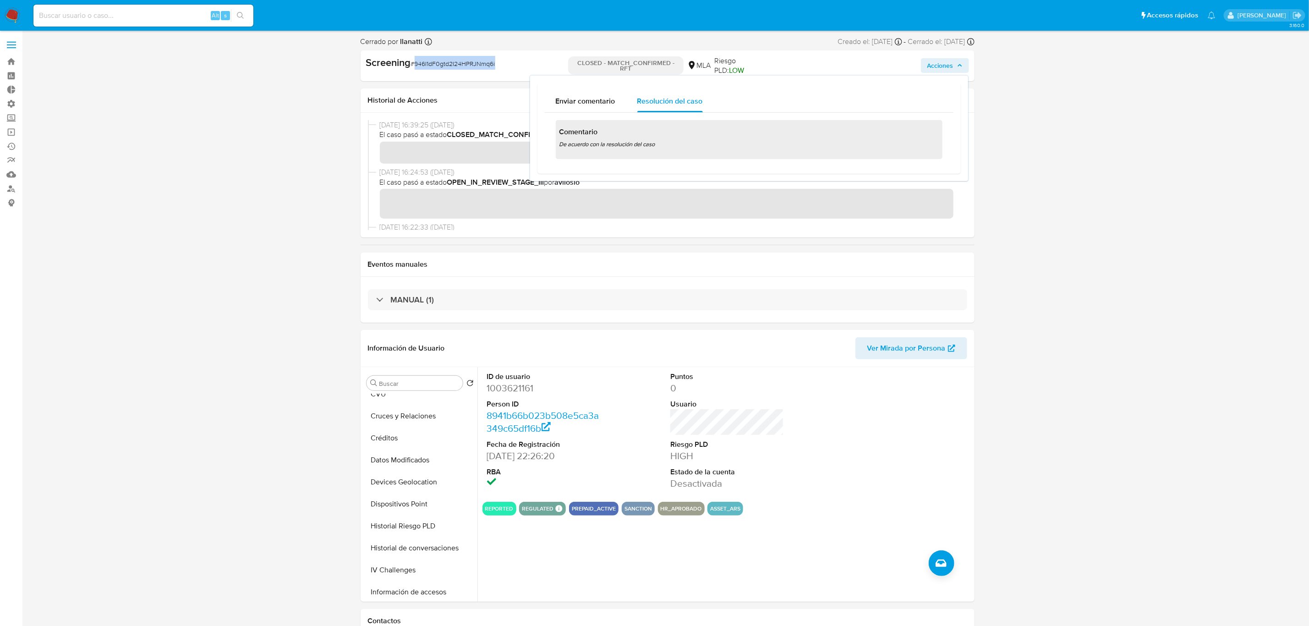
click at [951, 69] on span "Acciones" at bounding box center [941, 65] width 26 height 15
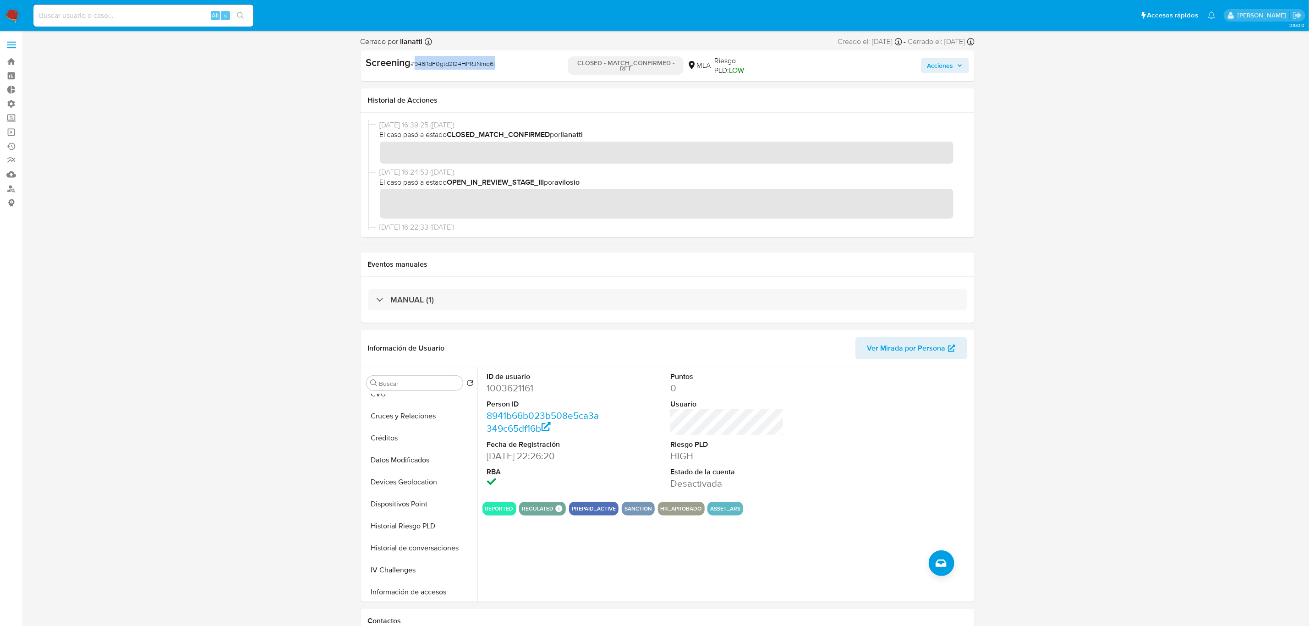
click at [960, 64] on icon "button" at bounding box center [959, 65] width 5 height 5
click at [954, 66] on span "Acciones" at bounding box center [945, 65] width 35 height 13
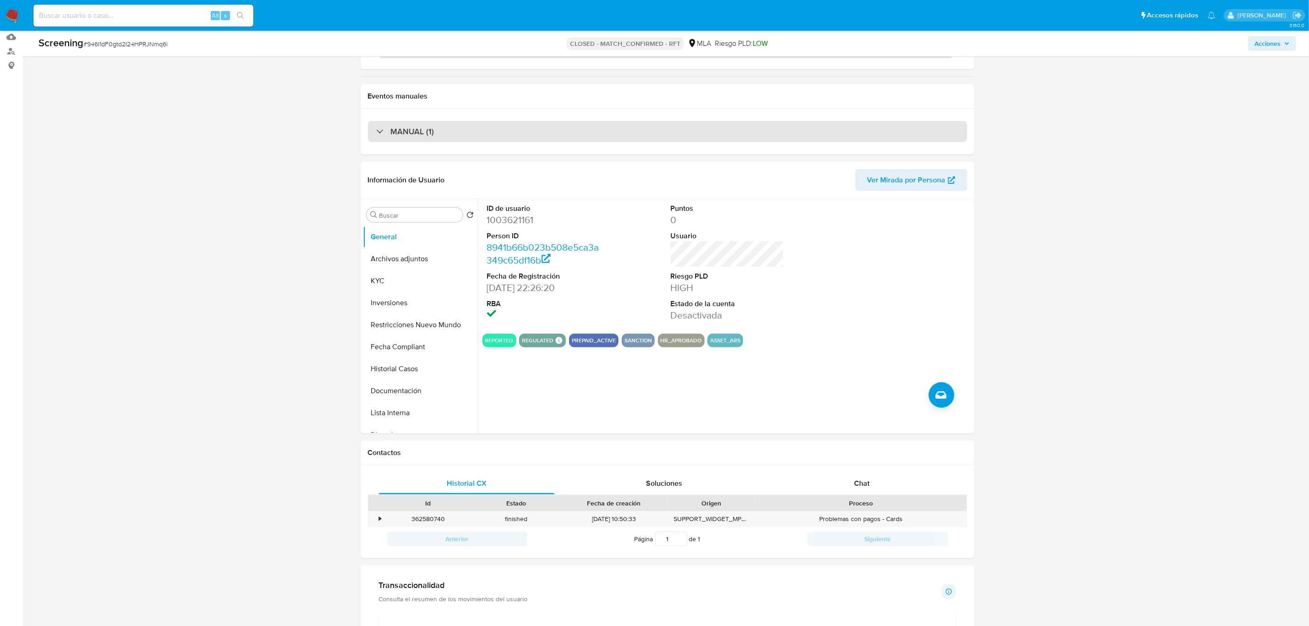
click at [449, 133] on div "MANUAL (1)" at bounding box center [667, 131] width 599 height 21
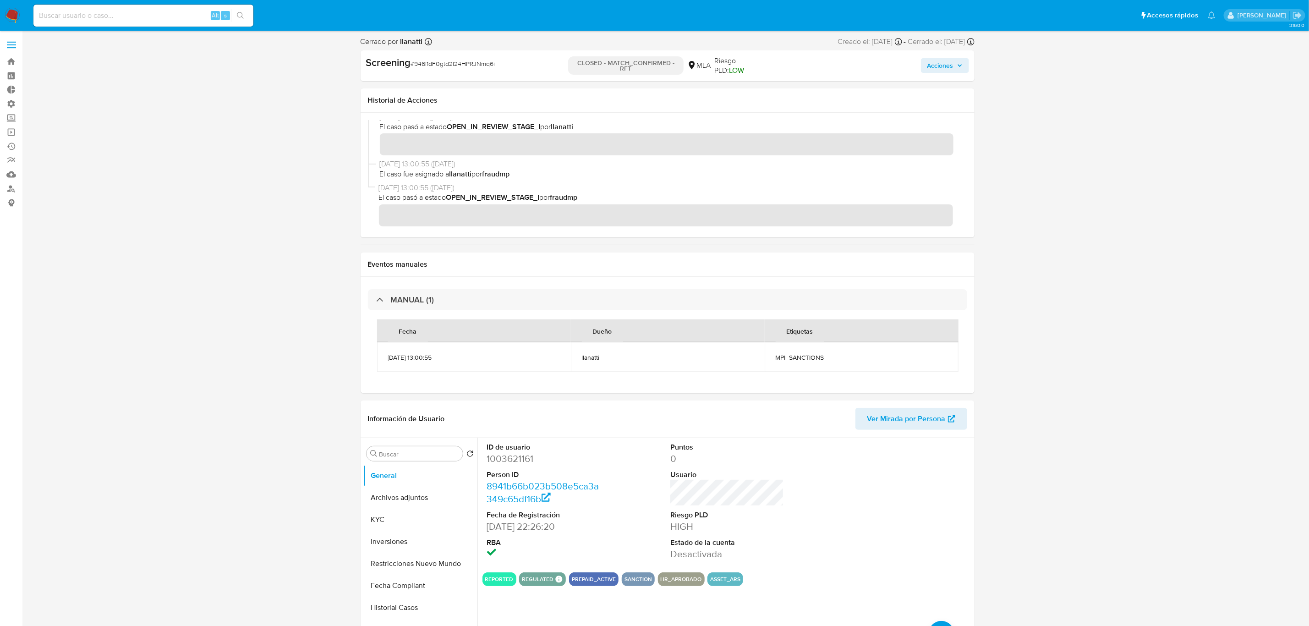
click at [939, 73] on span "Acciones" at bounding box center [941, 65] width 26 height 15
